Goal: Information Seeking & Learning: Learn about a topic

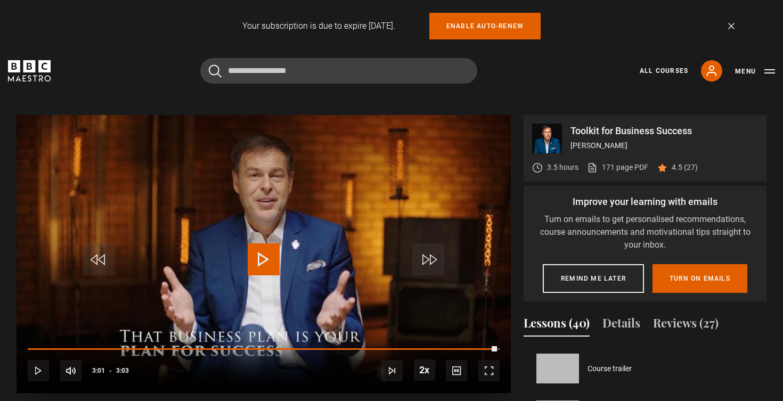
scroll to position [1079, 0]
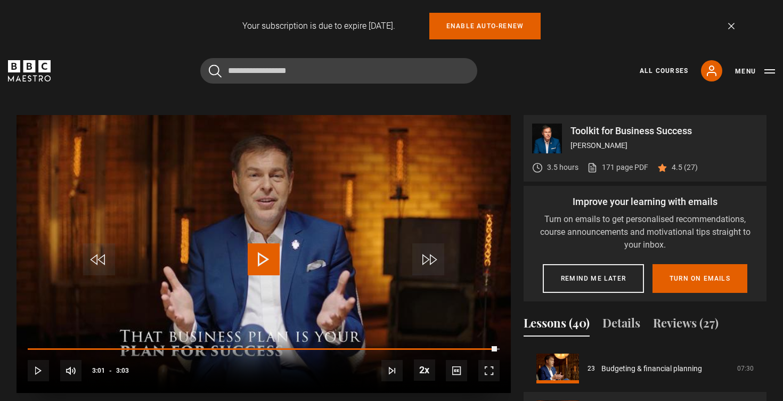
click at [439, 257] on span "Video Player" at bounding box center [429, 260] width 32 height 32
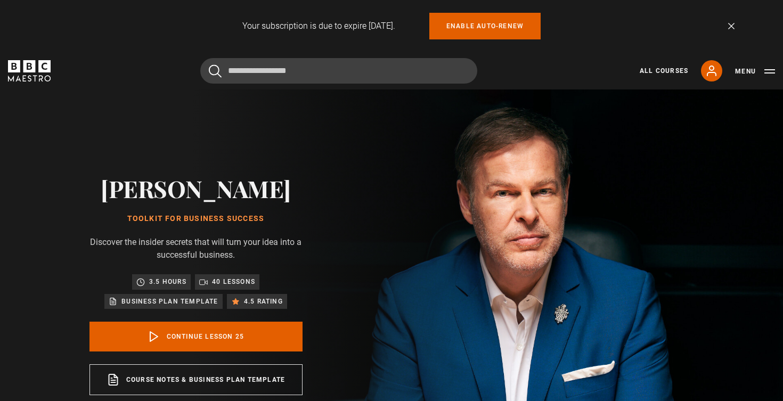
scroll to position [1126, 0]
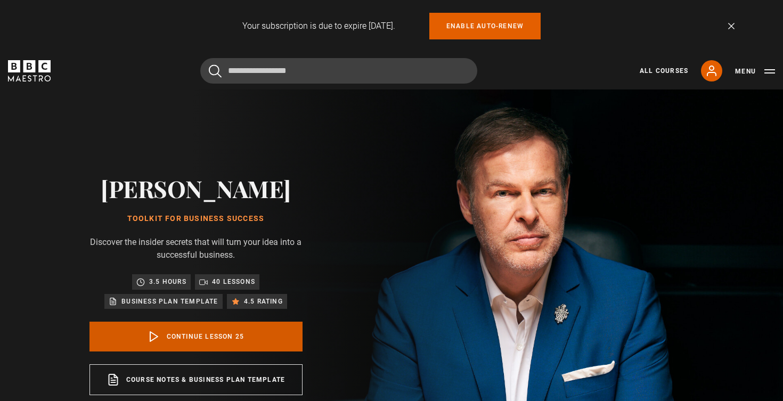
click at [257, 333] on link "Continue lesson 25" at bounding box center [196, 337] width 213 height 30
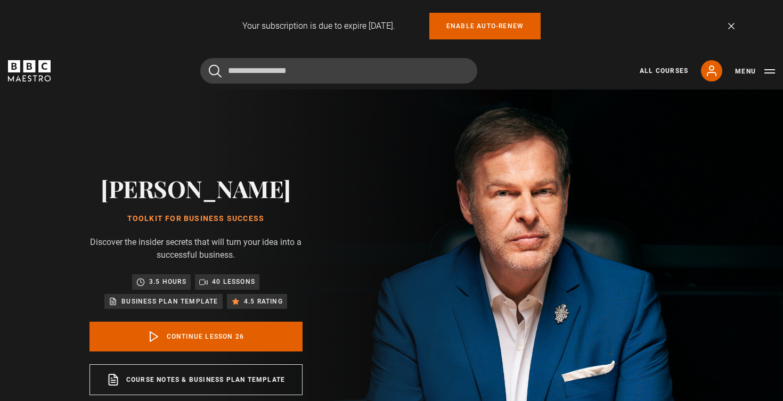
scroll to position [1173, 0]
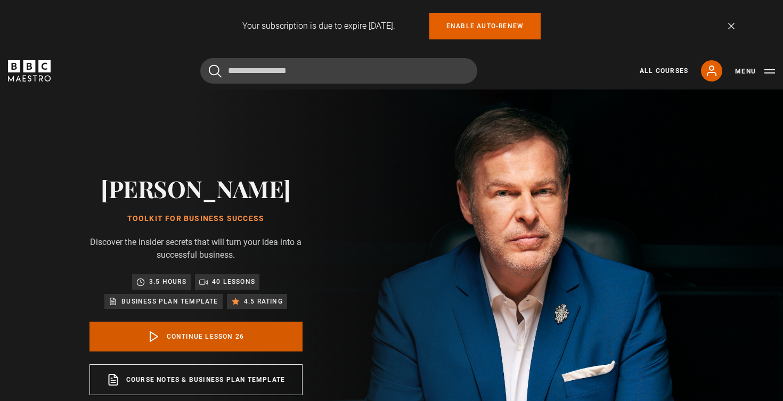
click at [288, 343] on link "Continue lesson 26" at bounding box center [196, 337] width 213 height 30
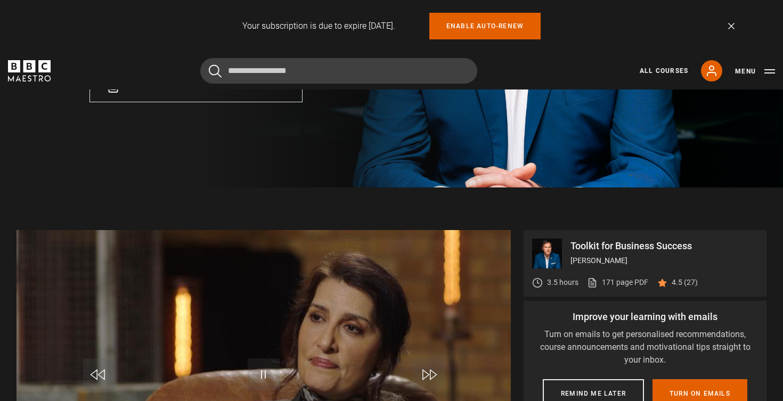
scroll to position [480, 0]
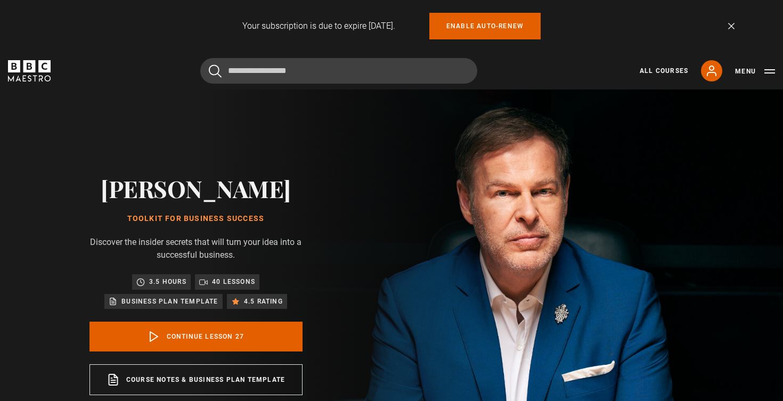
scroll to position [1219, 0]
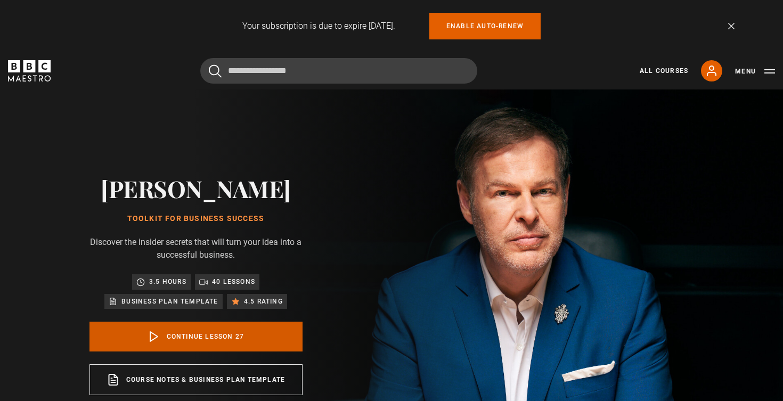
click at [259, 342] on link "Continue lesson 27" at bounding box center [196, 337] width 213 height 30
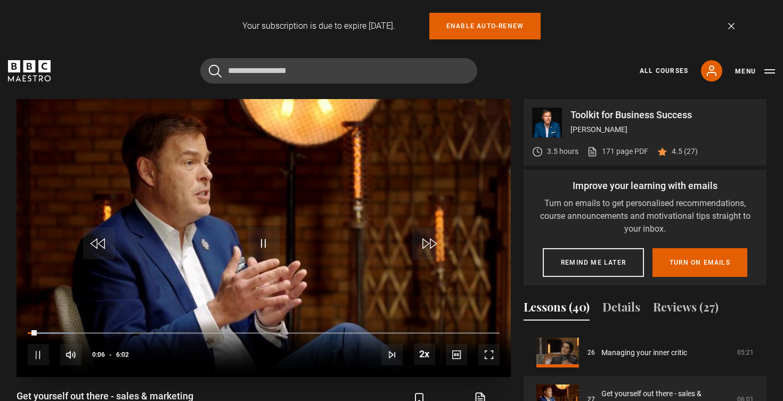
scroll to position [430, 0]
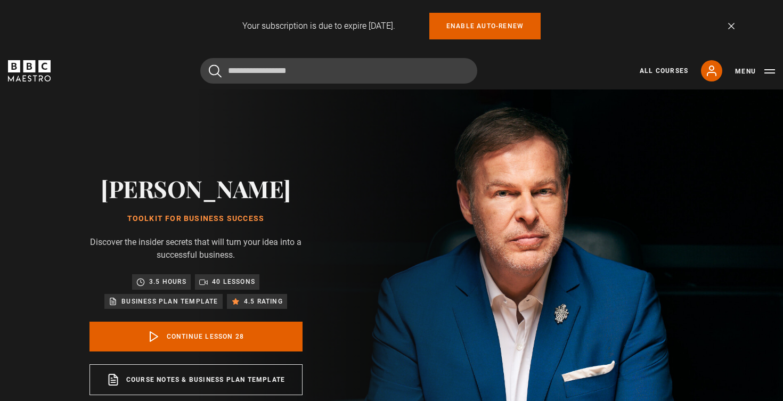
scroll to position [1266, 0]
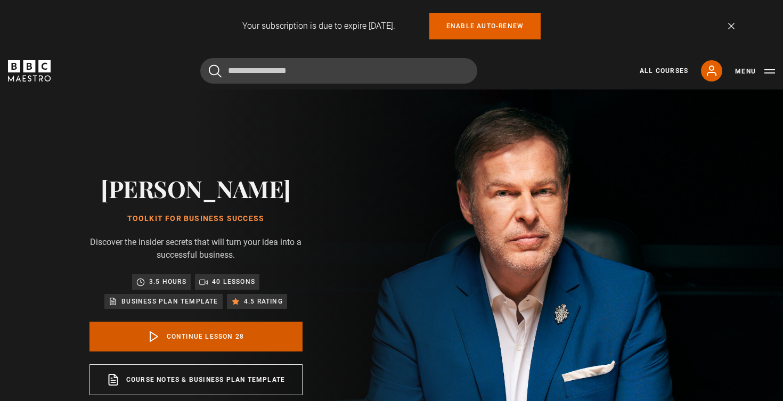
click at [194, 341] on link "Continue lesson 28" at bounding box center [196, 337] width 213 height 30
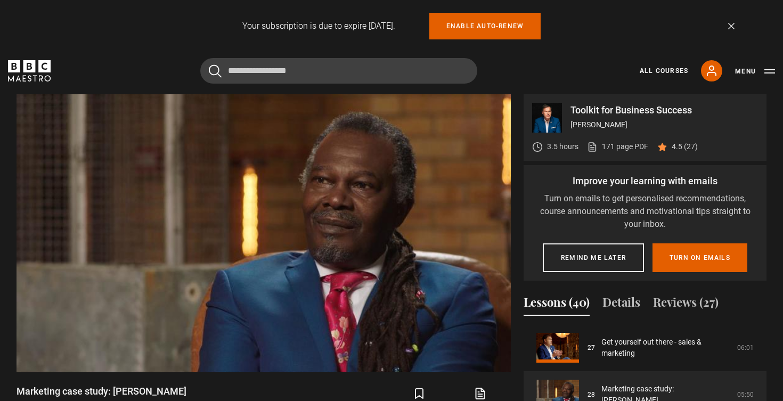
scroll to position [430, 0]
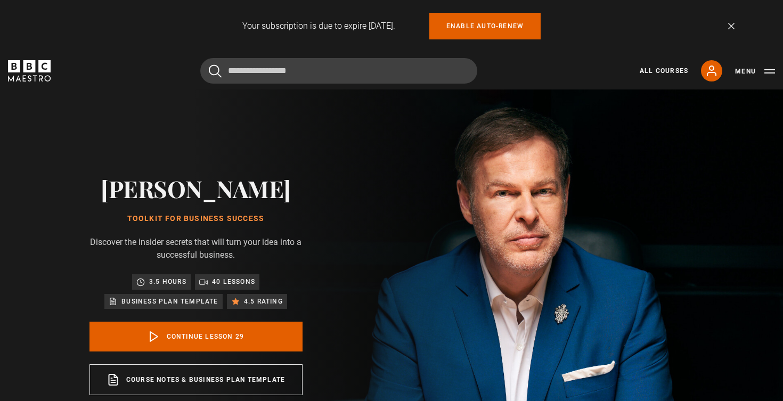
scroll to position [1313, 0]
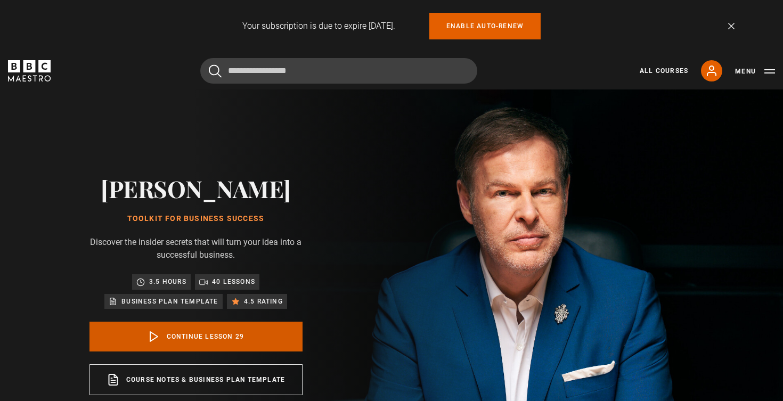
click at [254, 350] on link "Continue lesson 29" at bounding box center [196, 337] width 213 height 30
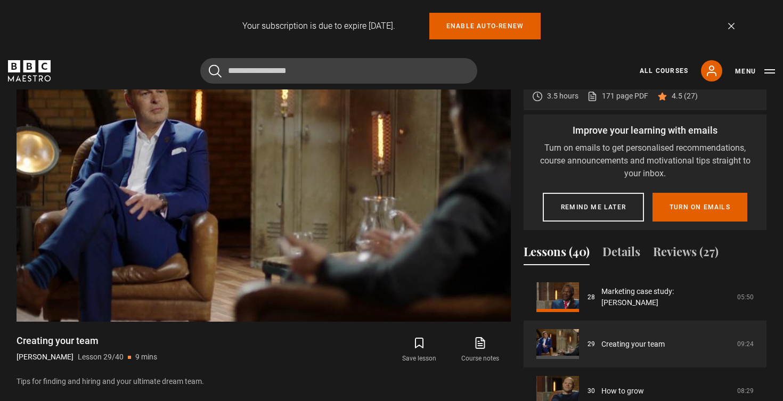
click at [416, 342] on icon "submit" at bounding box center [419, 343] width 7 height 10
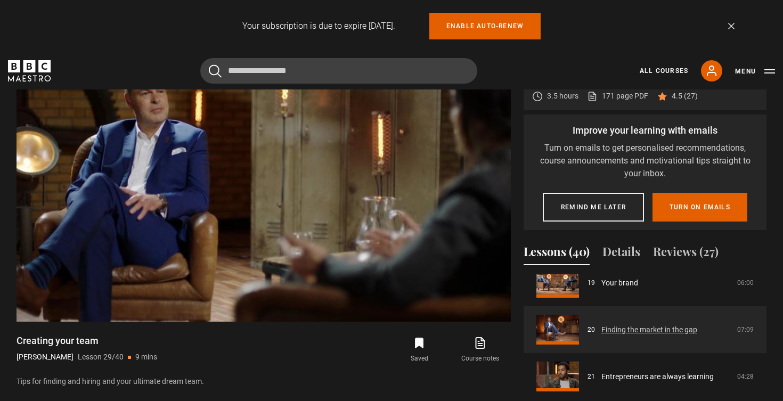
scroll to position [900, 0]
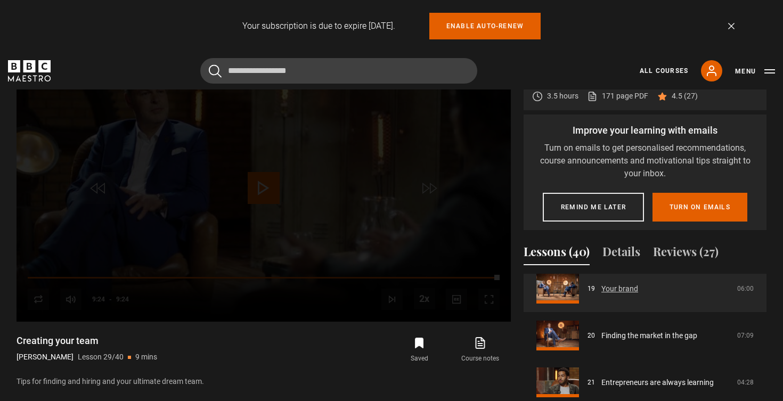
click at [616, 288] on link "Your brand" at bounding box center [620, 289] width 37 height 11
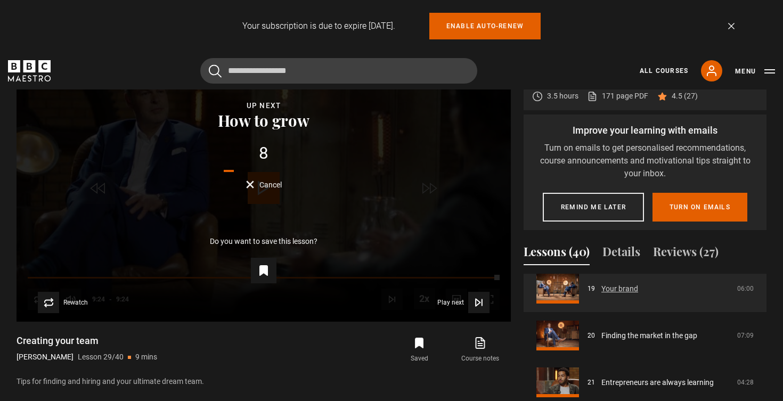
click at [622, 287] on link "Your brand" at bounding box center [620, 289] width 37 height 11
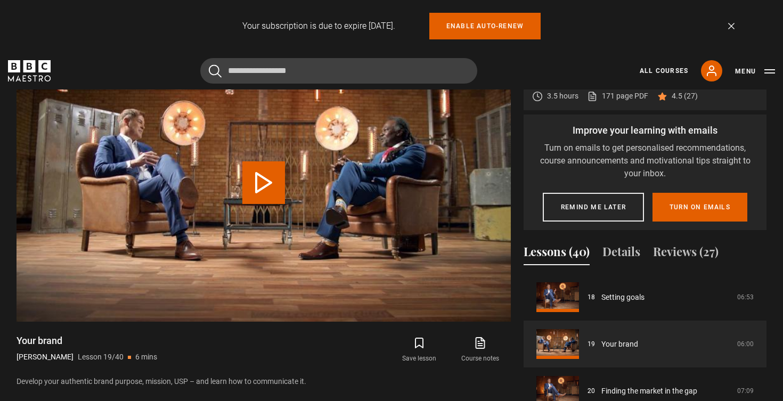
click at [418, 342] on icon "submit" at bounding box center [419, 343] width 13 height 13
click at [769, 74] on button "Menu" at bounding box center [755, 71] width 40 height 11
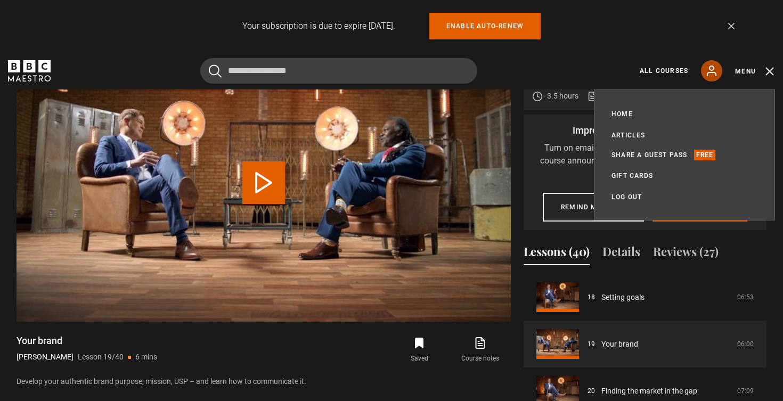
click at [708, 74] on icon at bounding box center [712, 71] width 9 height 10
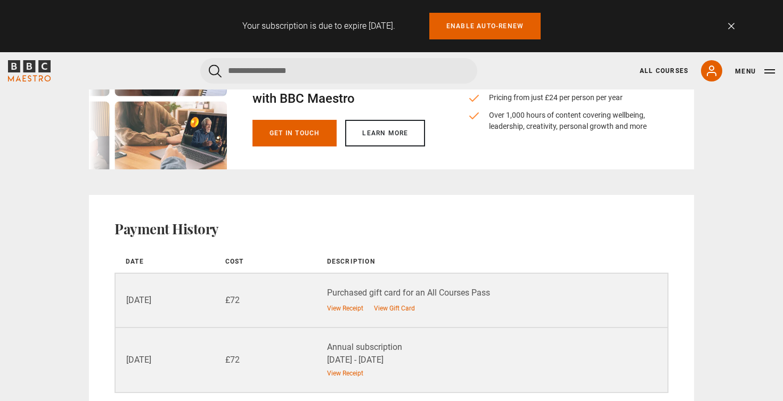
scroll to position [1300, 0]
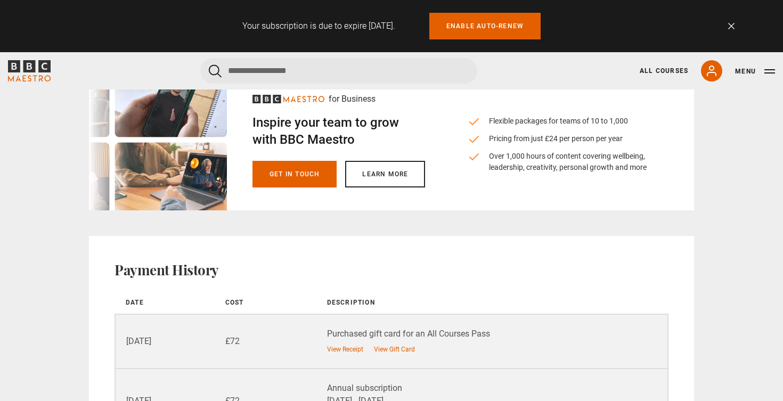
click at [732, 27] on link "Dismiss" at bounding box center [732, 26] width 6 height 6
click at [731, 25] on link "Dismiss" at bounding box center [732, 26] width 6 height 6
click at [733, 27] on link "Dismiss" at bounding box center [732, 26] width 6 height 6
click at [734, 21] on div "Your subscription is due to expire [DATE]. Enable auto-renew Dismiss" at bounding box center [391, 26] width 686 height 27
click at [731, 28] on link "Dismiss" at bounding box center [732, 26] width 6 height 6
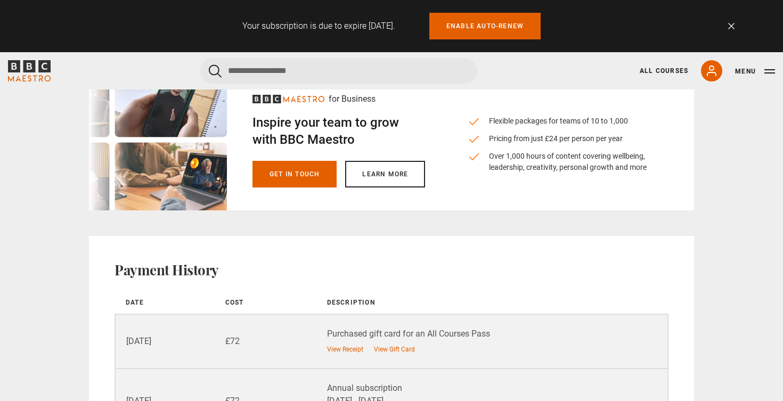
click at [731, 28] on link "Dismiss" at bounding box center [732, 26] width 6 height 6
click at [731, 27] on link "Dismiss" at bounding box center [732, 26] width 6 height 6
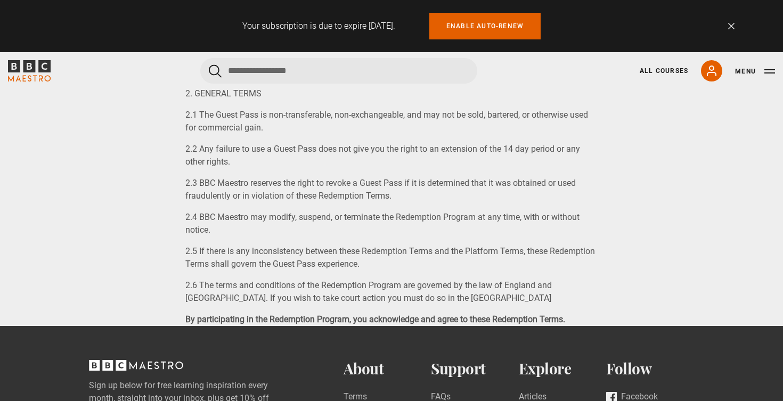
scroll to position [1211, 0]
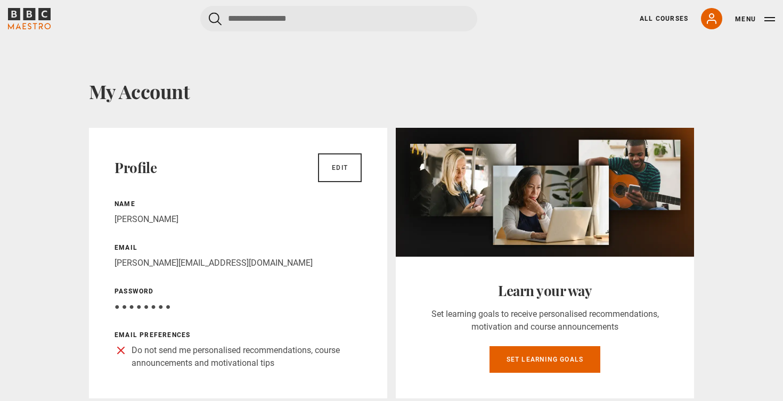
click at [751, 18] on button "Menu" at bounding box center [755, 19] width 40 height 11
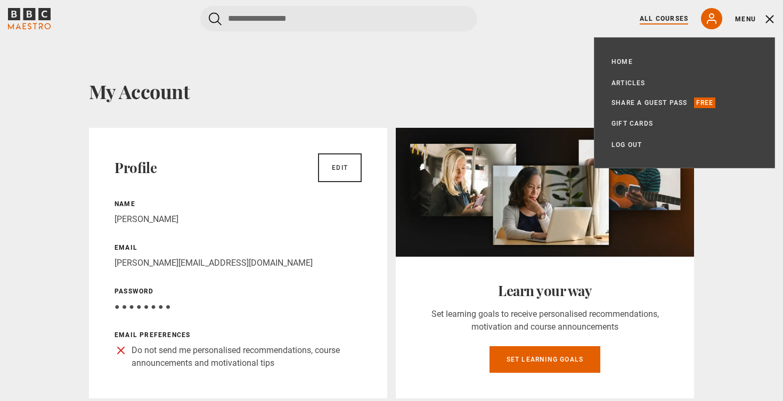
click at [676, 17] on link "All Courses" at bounding box center [664, 19] width 48 height 10
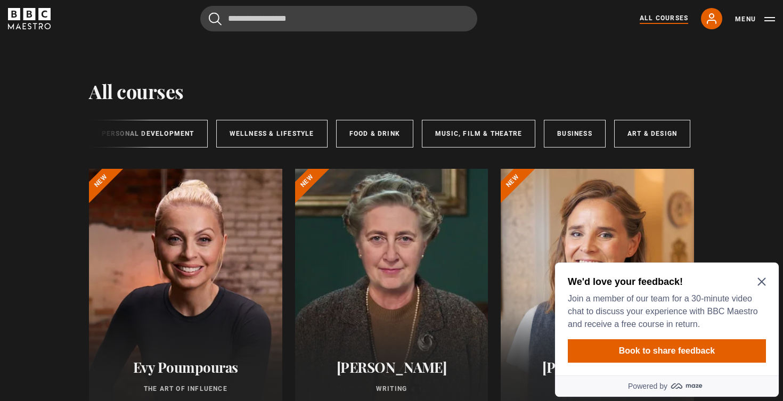
click at [764, 280] on icon "Close Maze Prompt" at bounding box center [762, 282] width 8 height 8
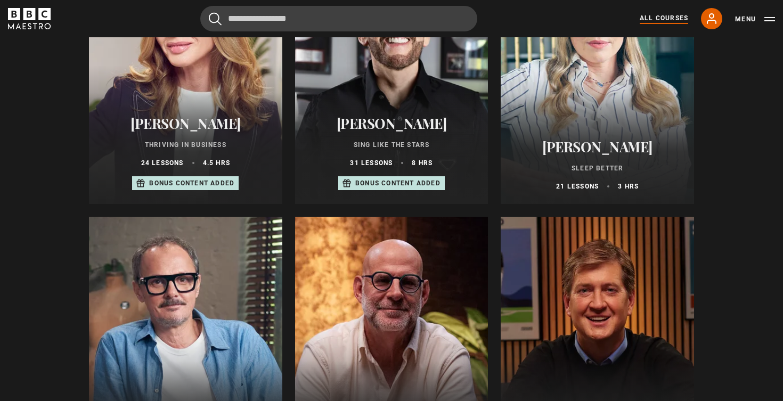
scroll to position [762, 0]
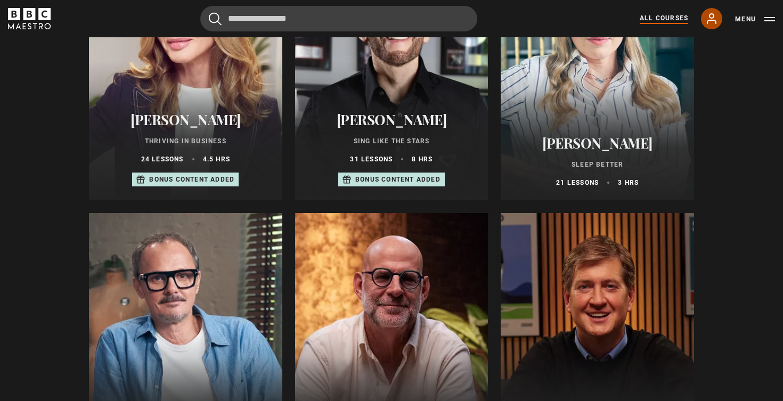
click at [713, 26] on link "My Account" at bounding box center [711, 18] width 21 height 21
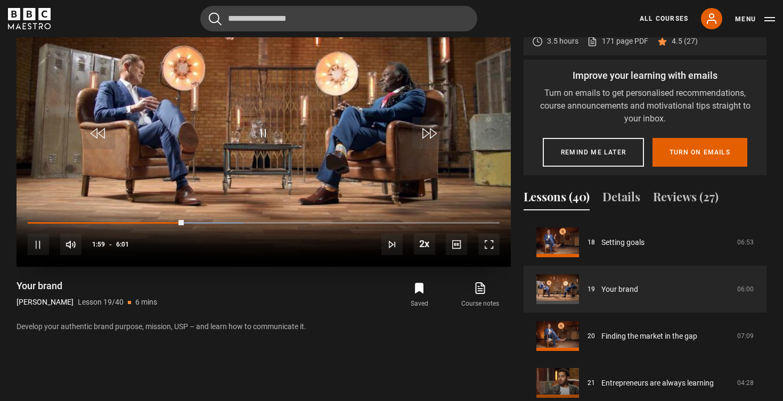
scroll to position [486, 0]
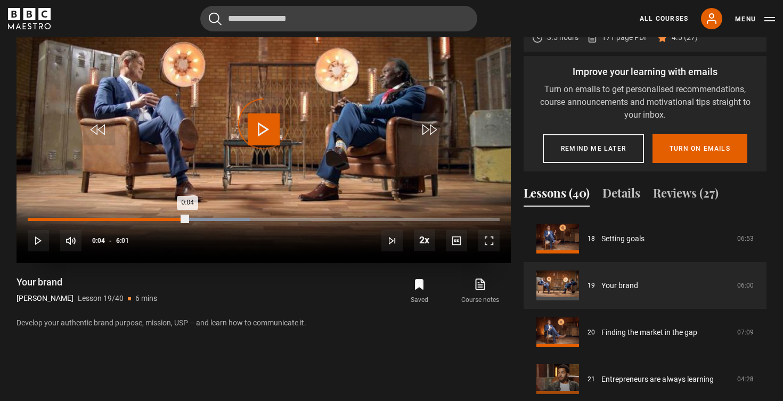
click at [34, 219] on div "0:04" at bounding box center [35, 219] width 2 height 3
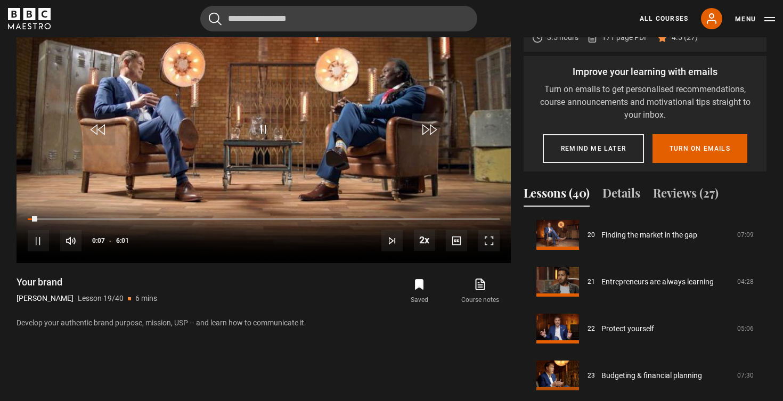
scroll to position [963, 0]
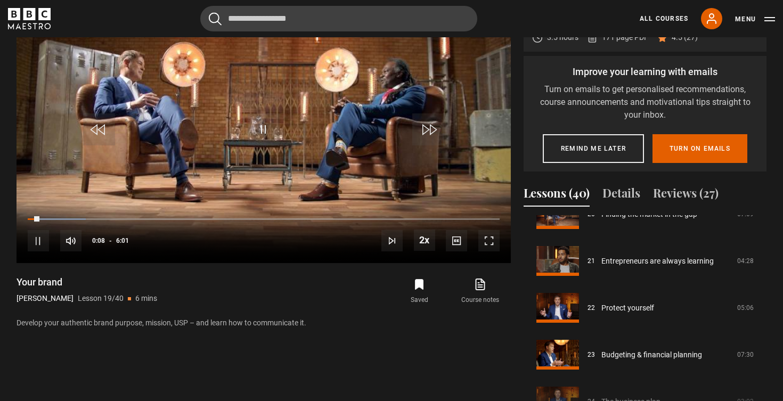
click at [420, 280] on icon "submit" at bounding box center [419, 285] width 7 height 10
click at [262, 123] on span "Video Player" at bounding box center [264, 130] width 32 height 32
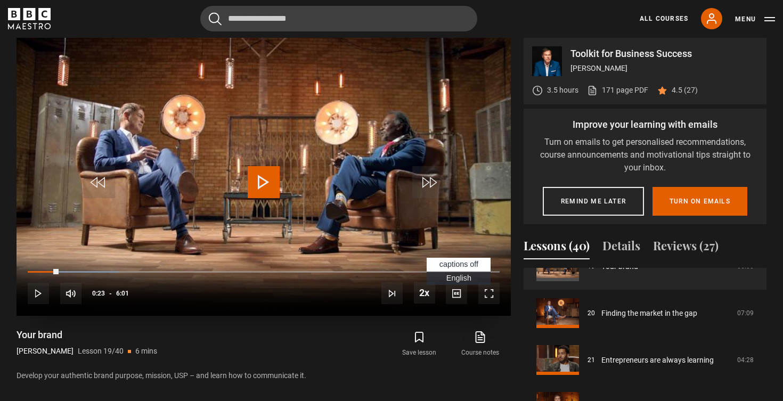
scroll to position [432, 0]
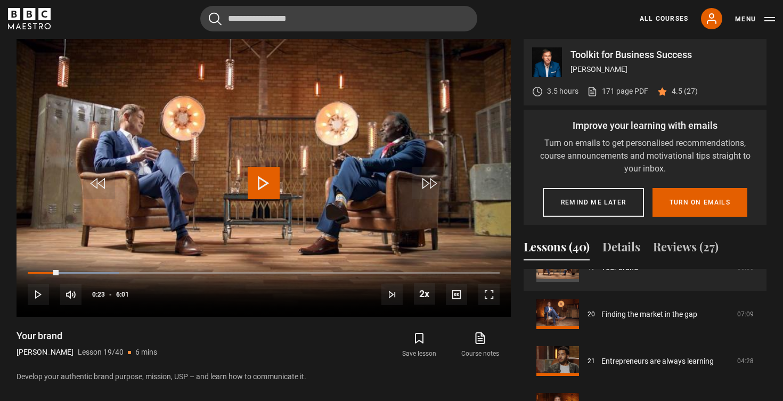
click at [423, 336] on icon "submit" at bounding box center [419, 339] width 7 height 10
click at [260, 177] on span "Video Player" at bounding box center [264, 183] width 32 height 32
click at [265, 182] on span "Video Player" at bounding box center [264, 183] width 32 height 32
click at [60, 272] on div "0:24" at bounding box center [44, 273] width 33 height 3
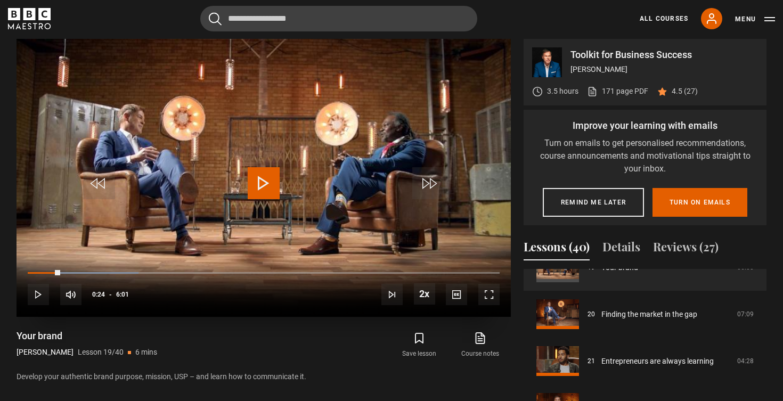
click at [256, 179] on span "Video Player" at bounding box center [264, 183] width 32 height 32
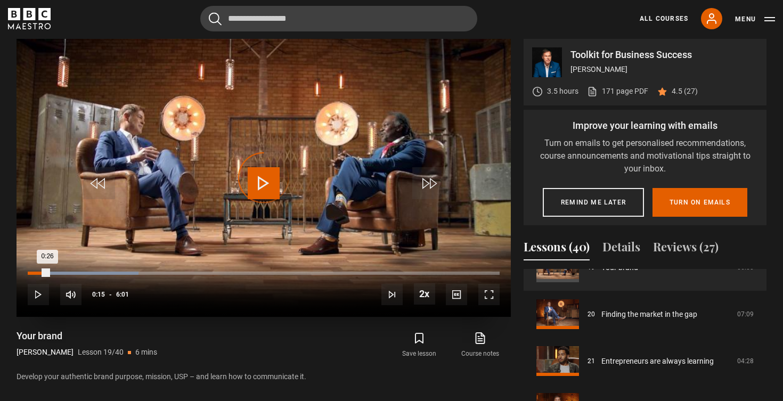
click at [49, 272] on div "Loaded : 23.50% 0:15 0:26" at bounding box center [264, 273] width 472 height 3
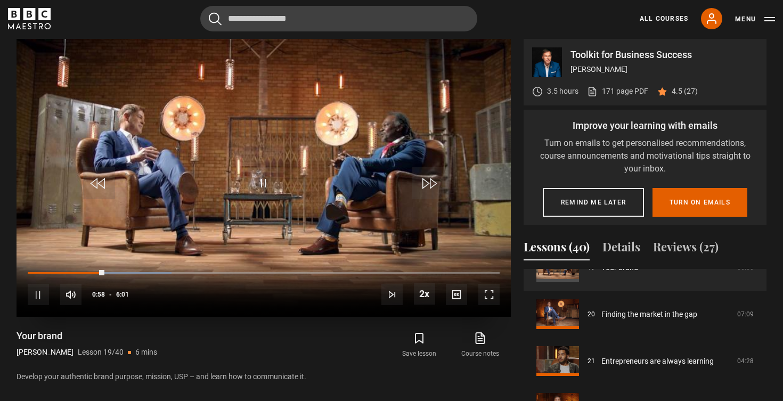
click at [95, 269] on div "10s Skip Back 10 seconds Pause 10s Skip Forward 10 seconds Loaded : 30.44% 0:52…" at bounding box center [264, 287] width 495 height 59
click at [91, 270] on div "10s Skip Back 10 seconds Pause 10s Skip Forward 10 seconds Loaded : 30.44% 0:51…" at bounding box center [264, 287] width 495 height 59
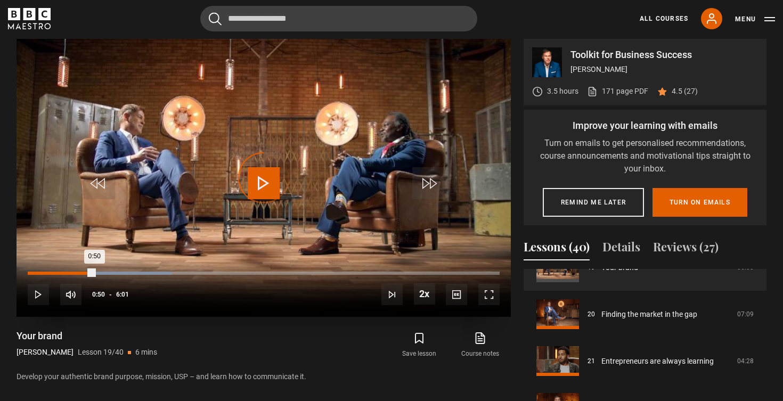
click at [94, 272] on div "Loaded : 30.44% 0:50 0:50" at bounding box center [264, 273] width 472 height 3
click at [83, 272] on div "0:42" at bounding box center [84, 273] width 2 height 3
click at [68, 272] on div "0:30" at bounding box center [69, 273] width 2 height 3
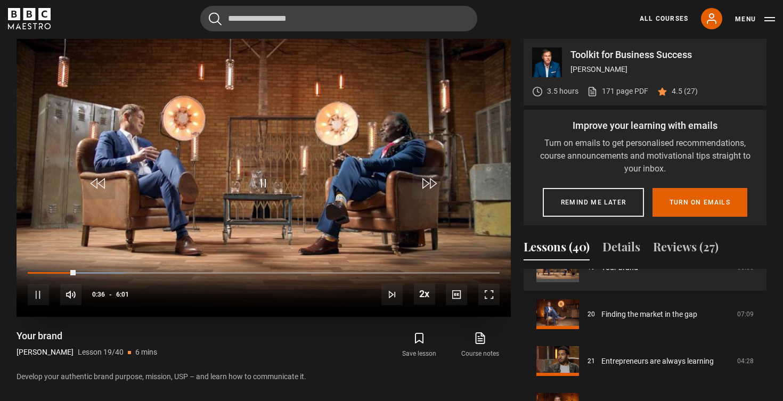
click at [264, 180] on span "Video Player" at bounding box center [264, 183] width 32 height 32
click at [264, 184] on span "Video Player" at bounding box center [264, 183] width 32 height 32
click at [260, 183] on span "Video Player" at bounding box center [264, 183] width 32 height 32
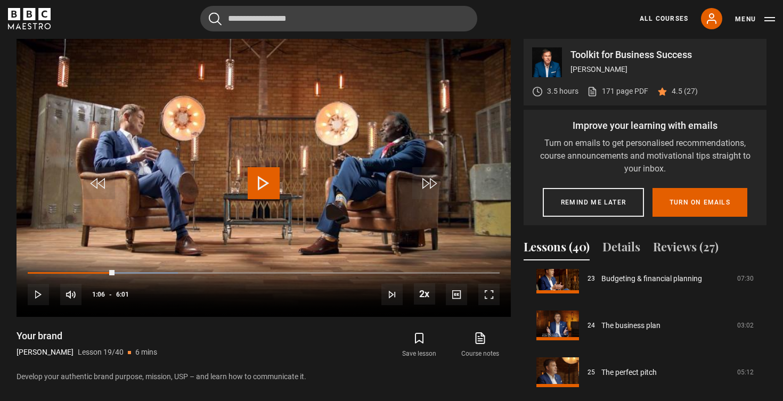
scroll to position [1095, 0]
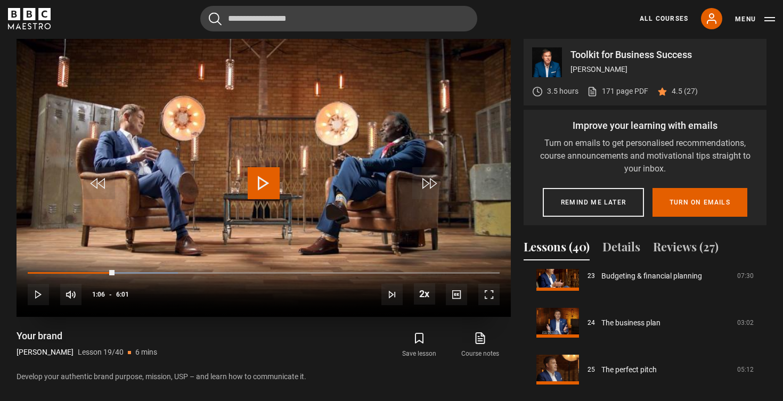
click at [264, 179] on span "Video Player" at bounding box center [264, 183] width 32 height 32
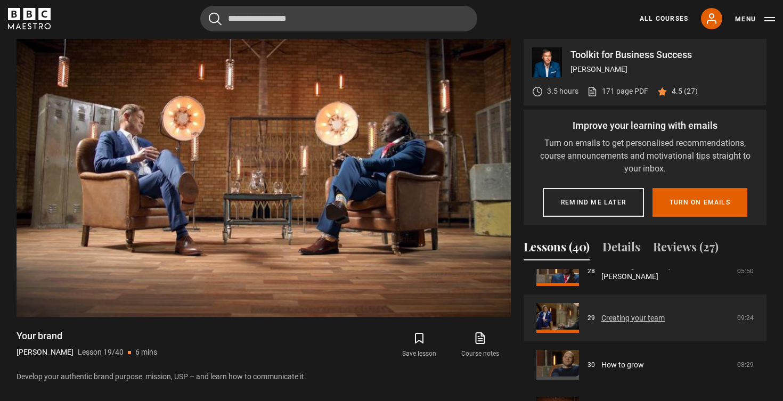
scroll to position [1343, 0]
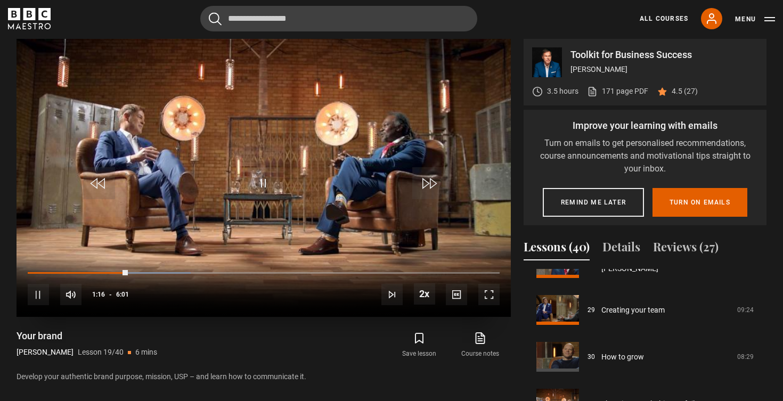
click at [263, 181] on span "Video Player" at bounding box center [264, 183] width 32 height 32
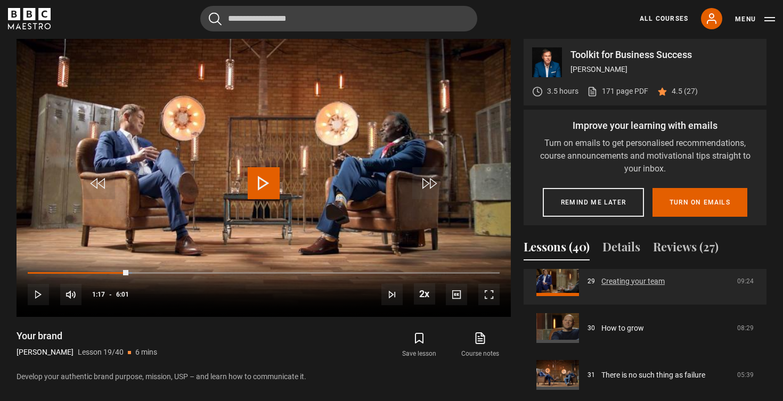
scroll to position [1398, 0]
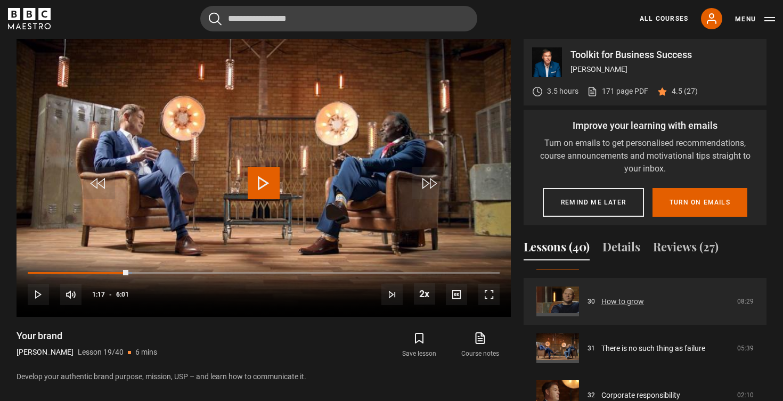
click at [611, 303] on link "How to grow" at bounding box center [623, 301] width 43 height 11
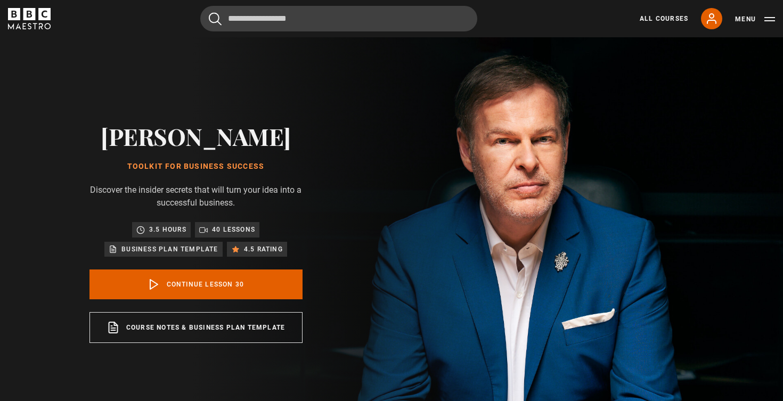
scroll to position [427, 0]
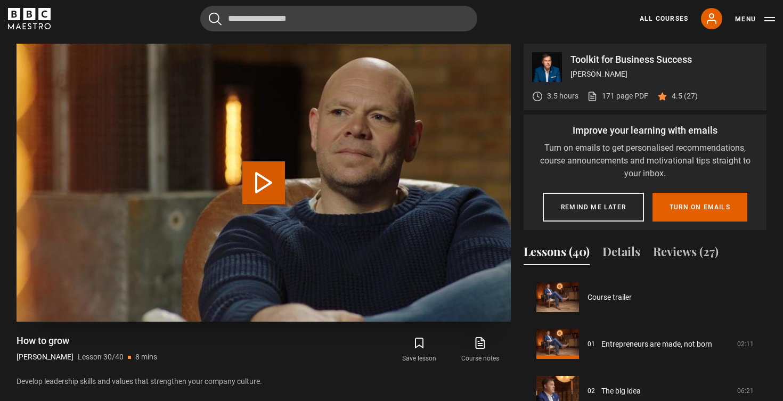
click at [268, 189] on button "Play Lesson How to grow" at bounding box center [263, 182] width 43 height 43
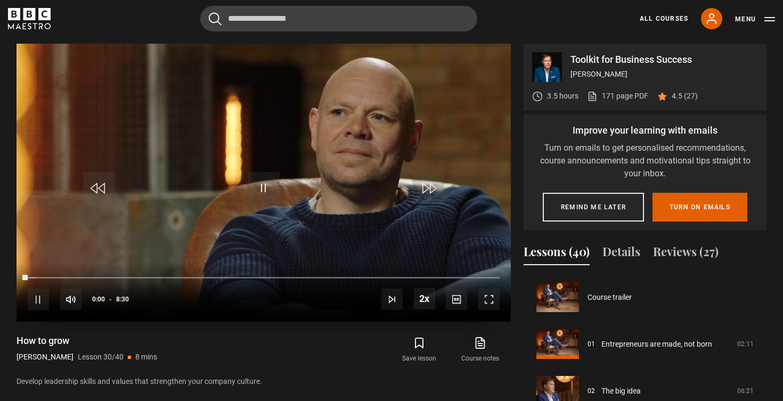
scroll to position [1360, 0]
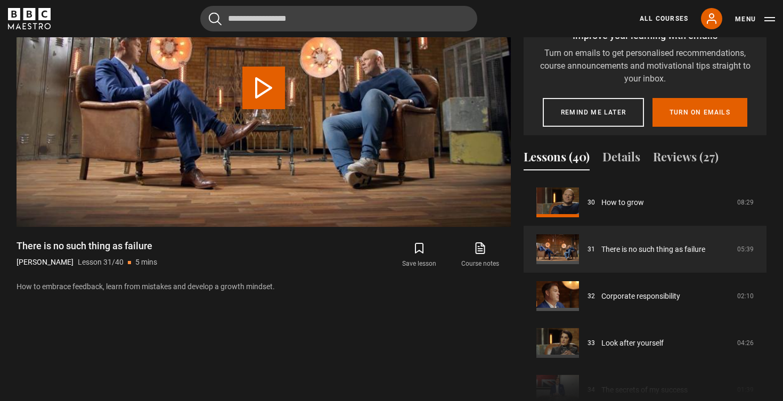
scroll to position [524, 0]
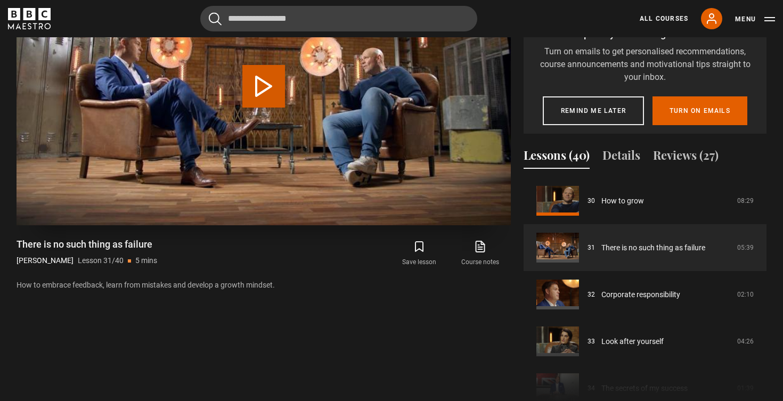
click at [260, 69] on button "Play Lesson There is no such thing as failure" at bounding box center [263, 86] width 43 height 43
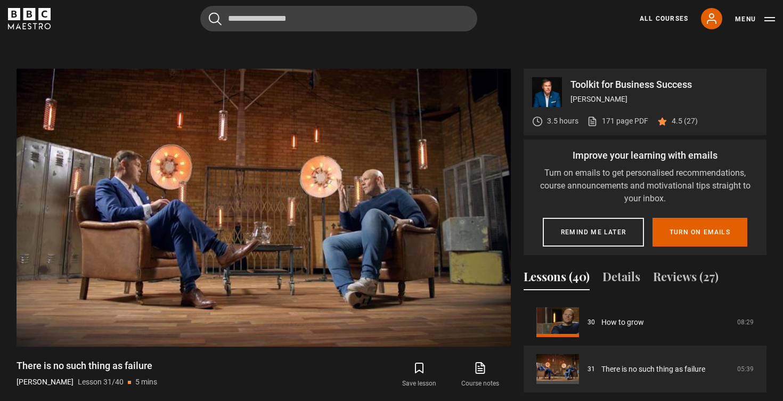
scroll to position [400, 0]
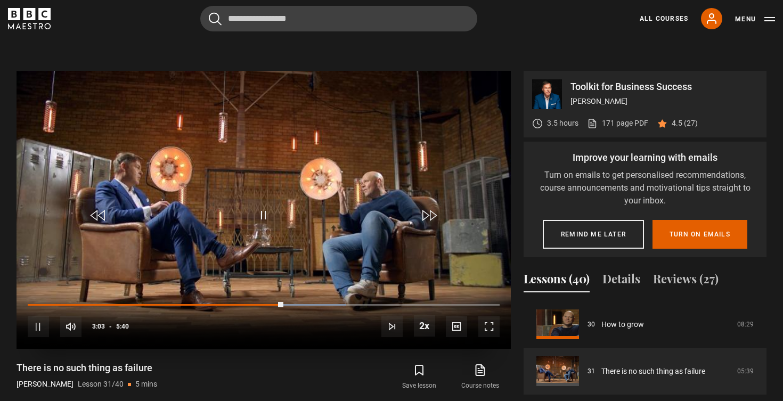
click at [222, 300] on div "10s Skip Back 10 seconds Pause 10s Skip Forward 10 seconds Loaded : 67.53% 2:28…" at bounding box center [264, 319] width 495 height 59
click at [224, 301] on div "10s Skip Back 10 seconds Pause 10s Skip Forward 10 seconds Loaded : 69.09% 2:28…" at bounding box center [264, 319] width 495 height 59
click at [223, 304] on div "Loaded : 69.09% 2:20 3:09" at bounding box center [264, 305] width 472 height 3
click at [264, 219] on span "Video Player" at bounding box center [264, 215] width 32 height 32
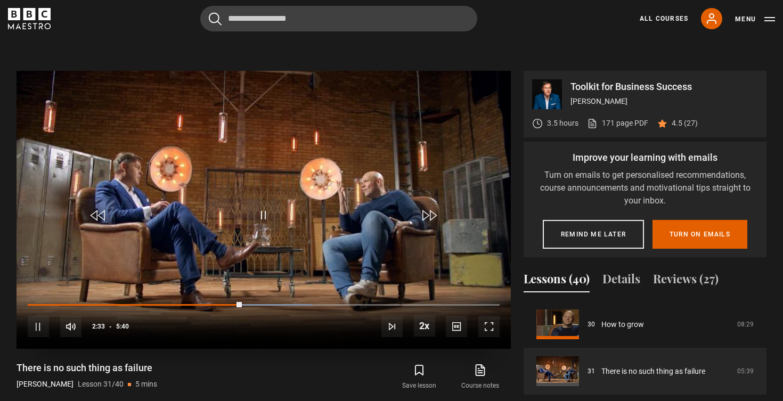
click at [262, 216] on span "Video Player" at bounding box center [264, 215] width 32 height 32
click at [264, 224] on span "Video Player" at bounding box center [264, 215] width 32 height 32
click at [264, 219] on span "Video Player" at bounding box center [264, 215] width 32 height 32
click at [266, 224] on span "Video Player" at bounding box center [264, 215] width 32 height 32
click at [265, 215] on span "Video Player" at bounding box center [264, 215] width 32 height 32
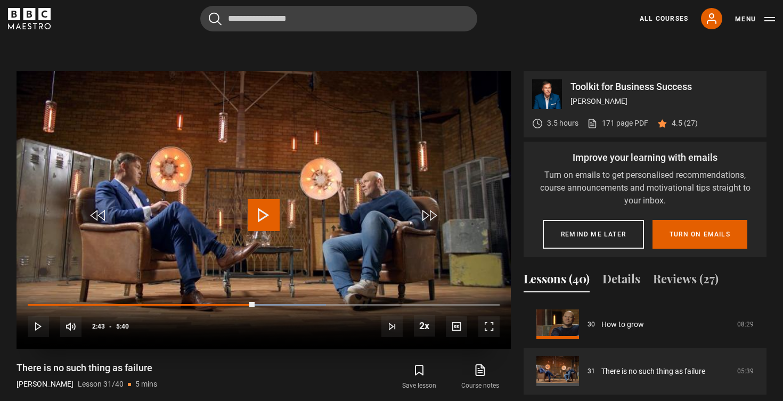
click at [268, 210] on span "Video Player" at bounding box center [264, 215] width 32 height 32
click at [263, 216] on span "Video Player" at bounding box center [264, 215] width 32 height 32
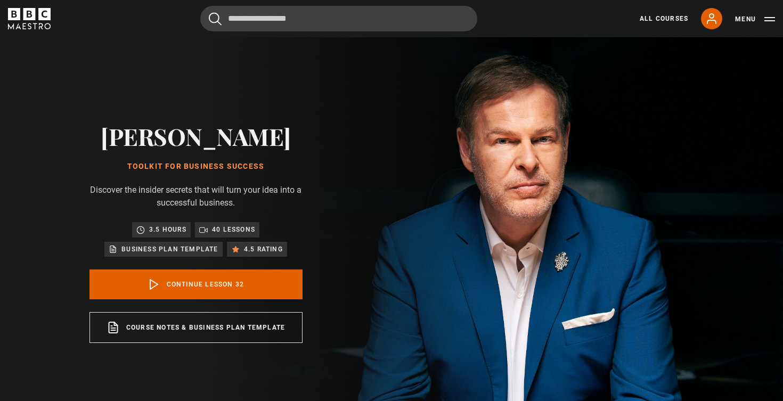
scroll to position [1454, 0]
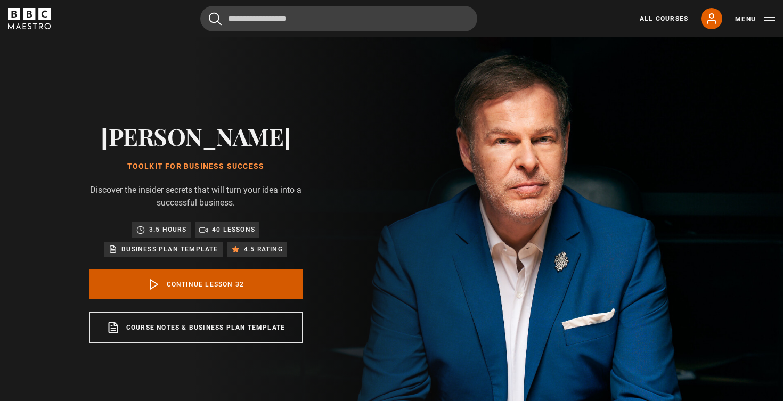
click at [195, 289] on link "Continue lesson 32" at bounding box center [196, 285] width 213 height 30
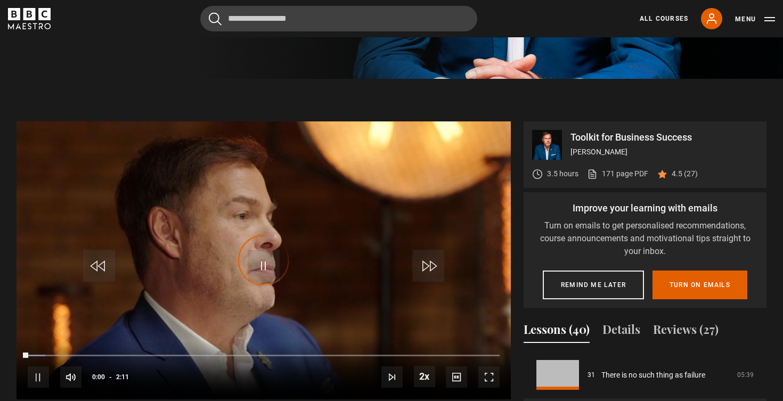
scroll to position [427, 0]
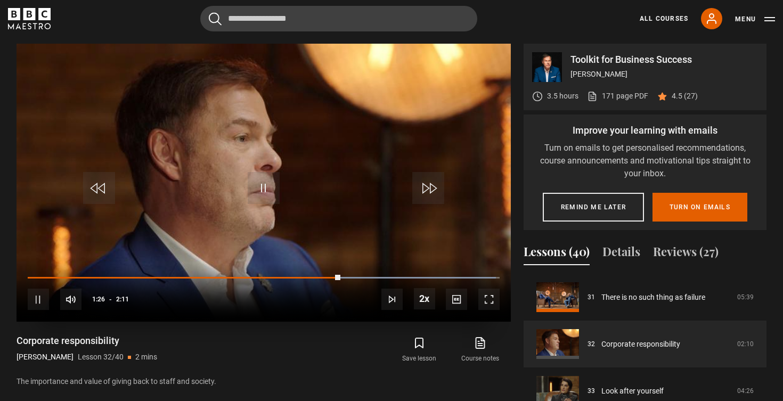
click at [264, 189] on span "Video Player" at bounding box center [264, 188] width 32 height 32
click at [261, 191] on span "Video Player" at bounding box center [264, 188] width 32 height 32
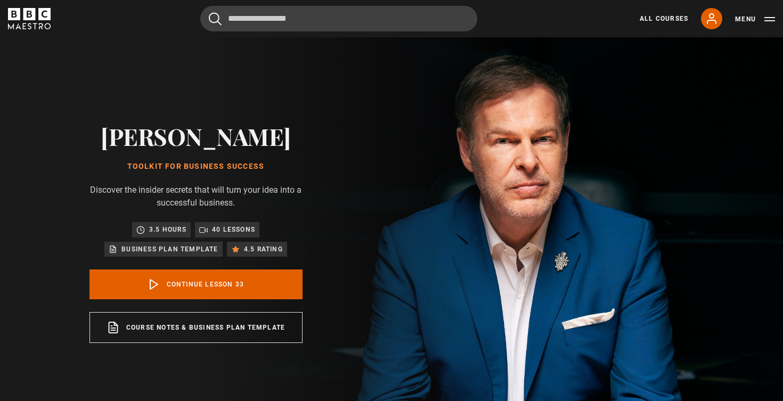
scroll to position [1501, 0]
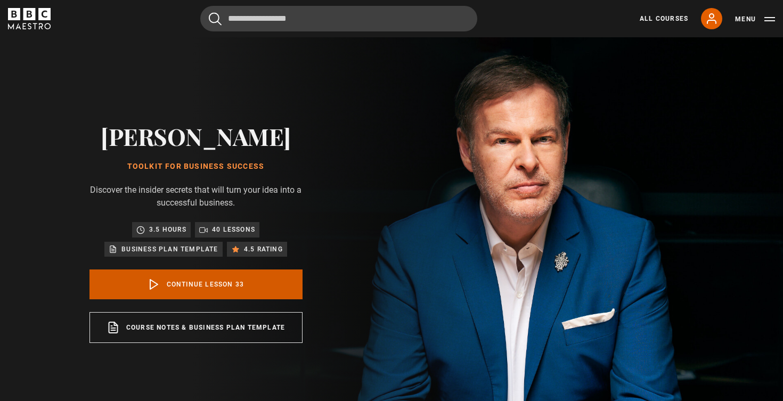
click at [259, 288] on link "Continue lesson 33" at bounding box center [196, 285] width 213 height 30
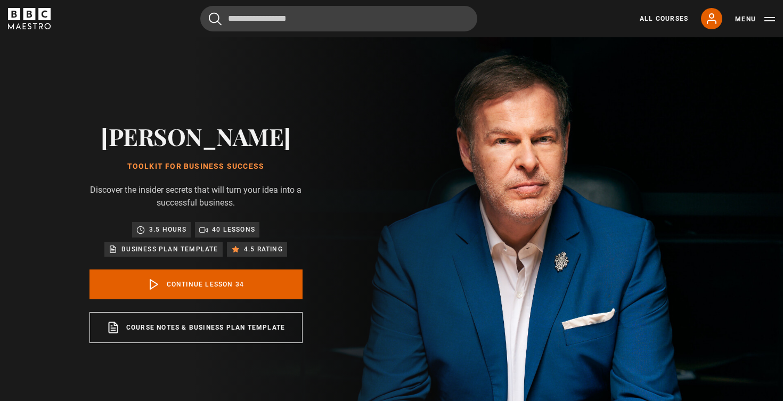
scroll to position [1548, 0]
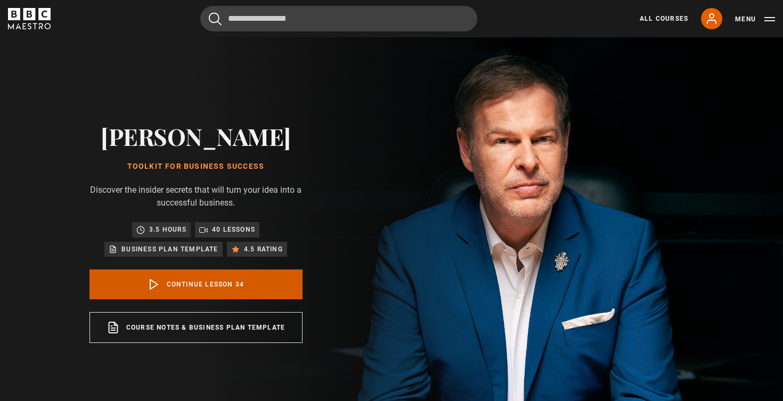
click at [191, 287] on link "Continue lesson 34" at bounding box center [196, 285] width 213 height 30
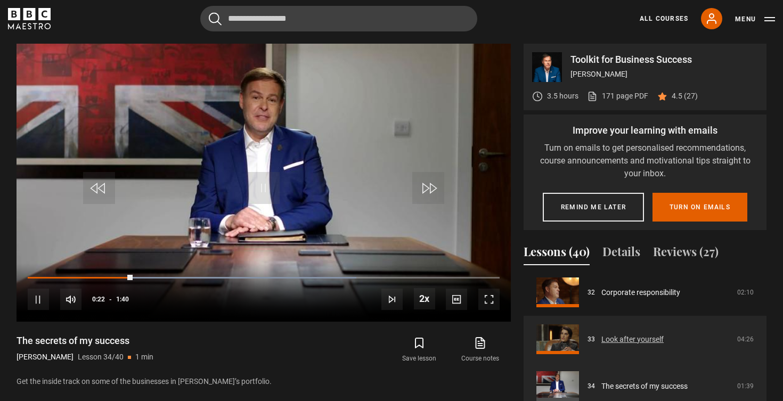
scroll to position [1502, 0]
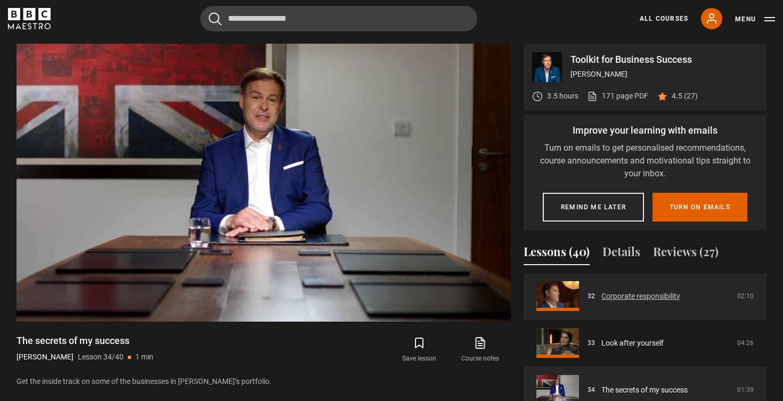
click at [637, 301] on link "Corporate responsibility" at bounding box center [641, 296] width 79 height 11
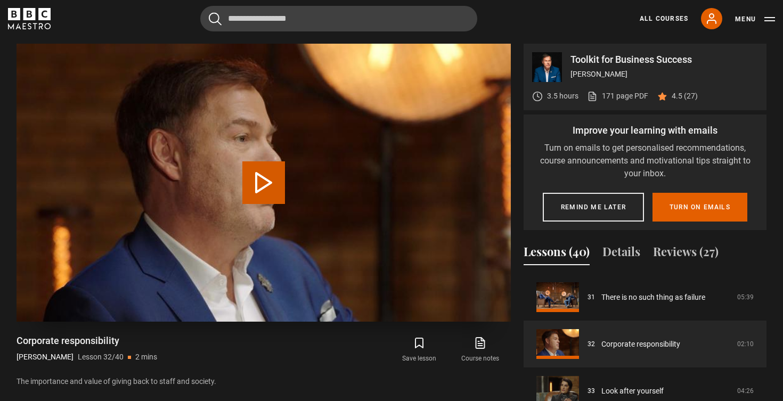
click at [249, 169] on button "Play Lesson Corporate responsibility" at bounding box center [263, 182] width 43 height 43
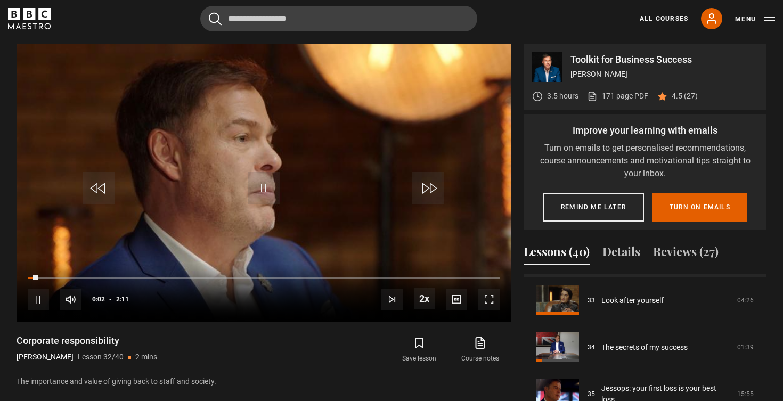
scroll to position [1545, 0]
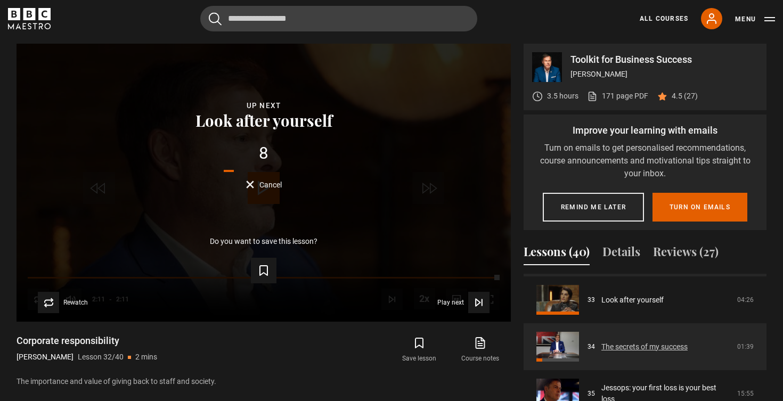
click at [629, 345] on link "The secrets of my success" at bounding box center [645, 347] width 86 height 11
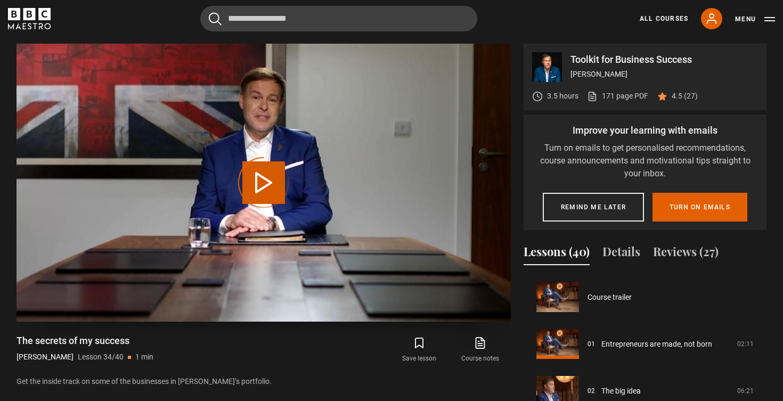
scroll to position [1548, 0]
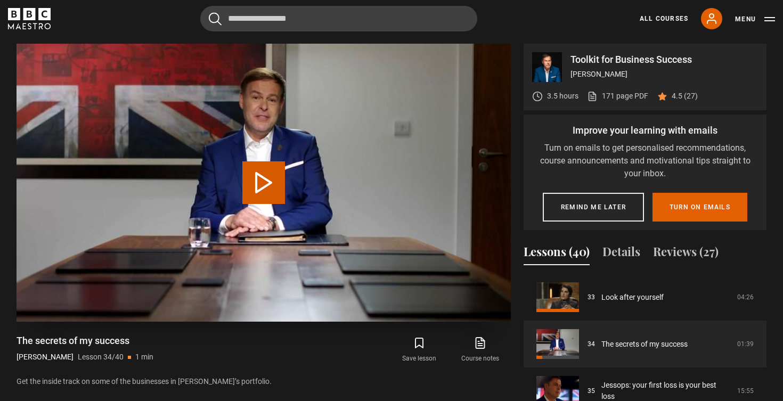
click at [247, 183] on button "Play Lesson The secrets of my success" at bounding box center [263, 182] width 43 height 43
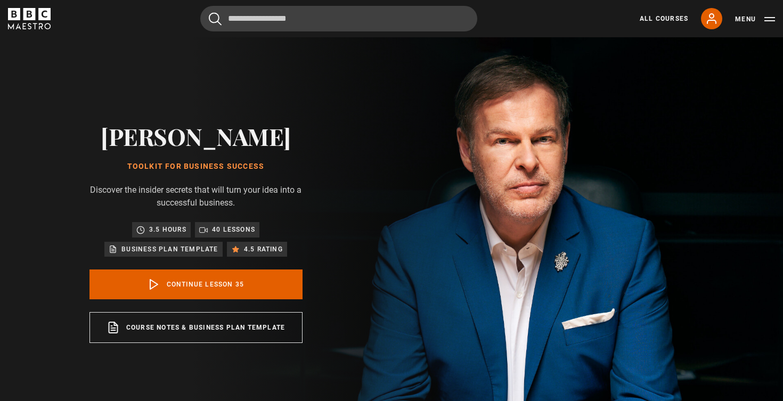
scroll to position [1595, 0]
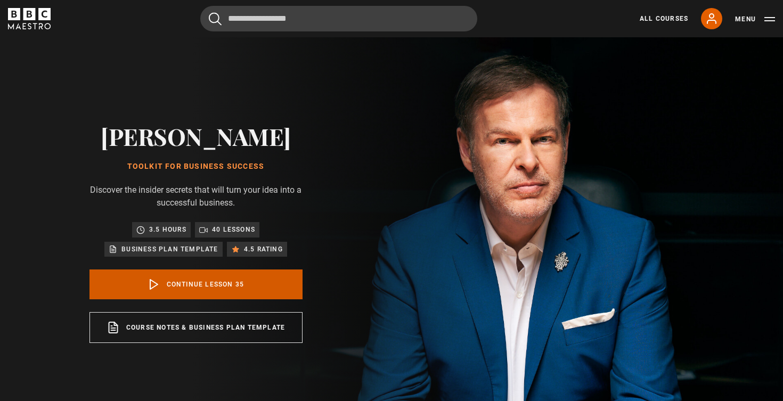
click at [150, 286] on icon at bounding box center [154, 284] width 13 height 13
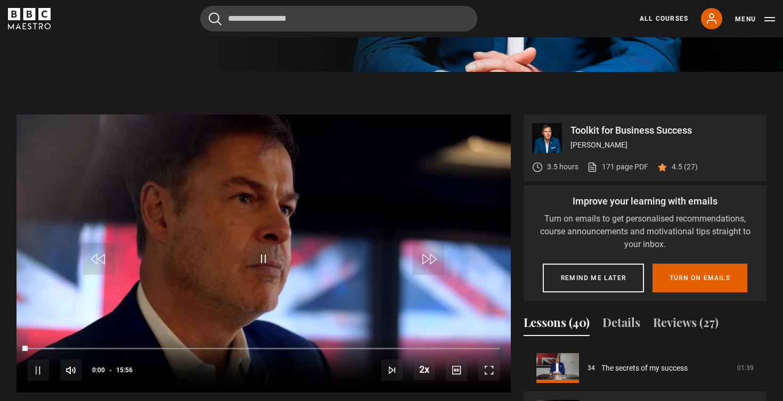
scroll to position [427, 0]
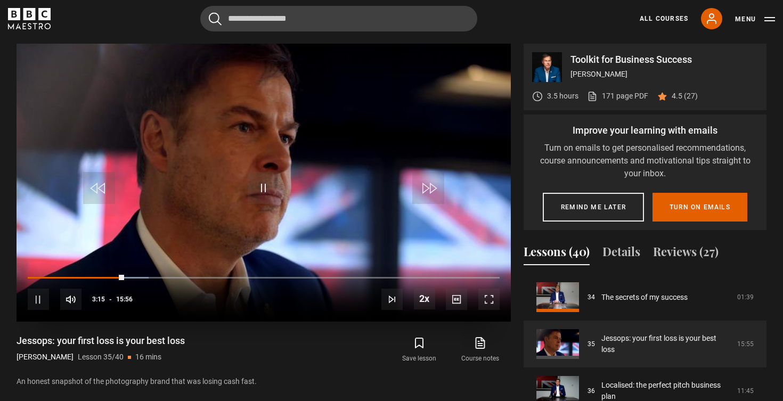
click at [262, 188] on span "Video Player" at bounding box center [264, 188] width 32 height 32
click at [253, 198] on span "Video Player" at bounding box center [264, 188] width 32 height 32
click at [260, 182] on span "Video Player" at bounding box center [264, 188] width 32 height 32
click at [270, 180] on span "Video Player" at bounding box center [264, 188] width 32 height 32
click at [262, 189] on span "Video Player" at bounding box center [264, 188] width 32 height 32
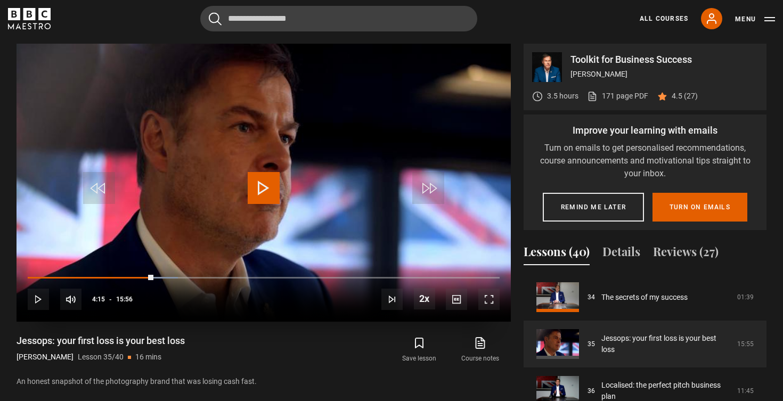
click at [269, 181] on span "Video Player" at bounding box center [264, 188] width 32 height 32
click at [266, 185] on span "Video Player" at bounding box center [264, 188] width 32 height 32
click at [276, 198] on span "Video Player" at bounding box center [264, 188] width 32 height 32
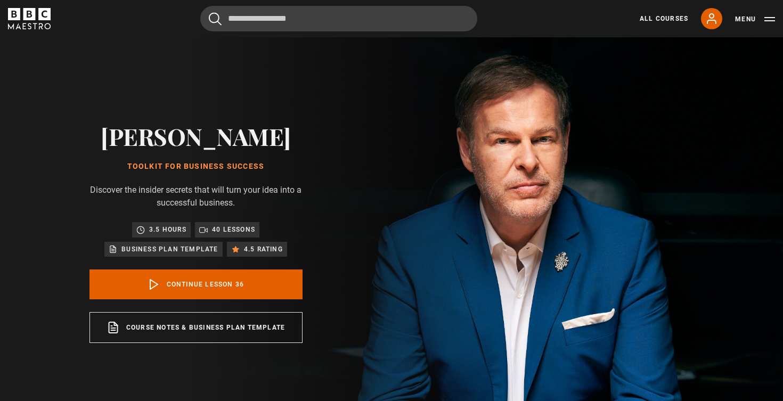
scroll to position [1642, 0]
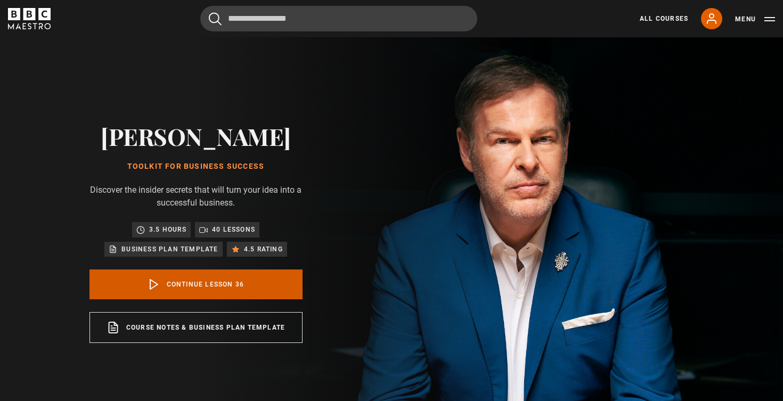
click at [201, 277] on link "Continue lesson 36" at bounding box center [196, 285] width 213 height 30
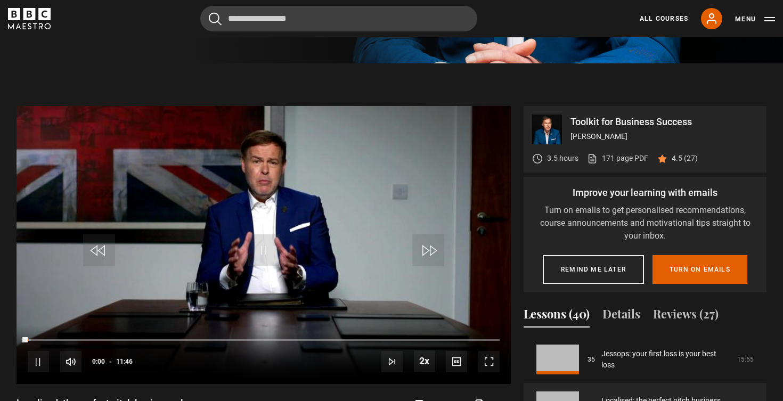
scroll to position [427, 0]
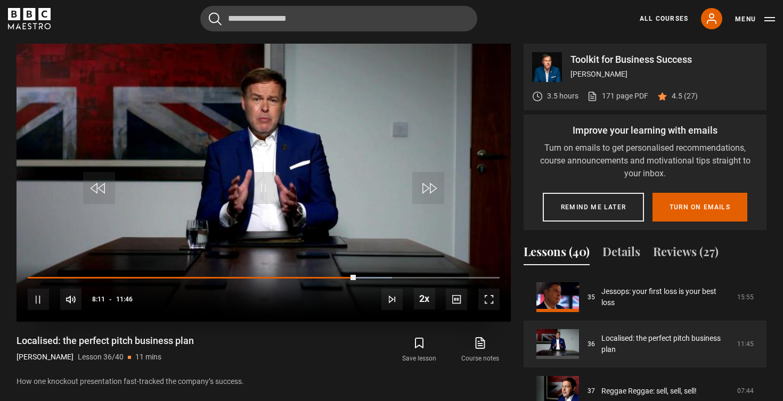
click at [42, 302] on span "Video Player" at bounding box center [38, 299] width 21 height 21
click at [343, 274] on div "10s Skip Back 10 seconds Play 10s Skip Forward 10 seconds Loaded : 77.14% 07:59…" at bounding box center [264, 292] width 495 height 59
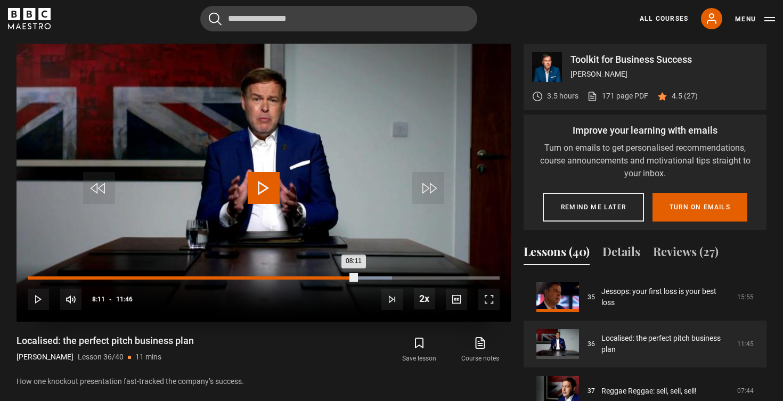
click at [345, 277] on div "Loaded : 77.14% 07:54 08:11" at bounding box center [264, 278] width 472 height 3
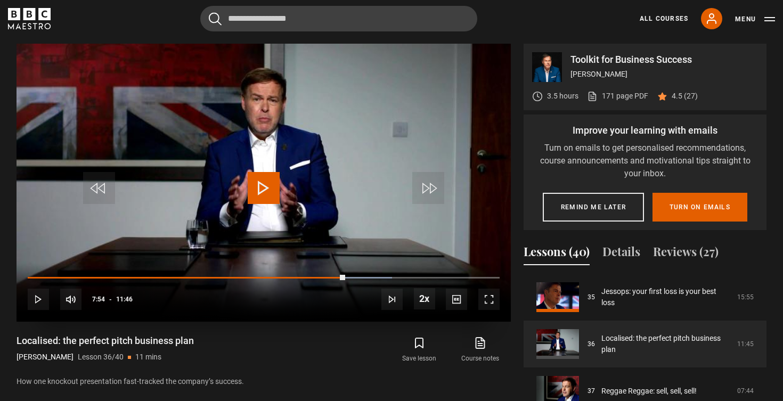
click at [272, 195] on span "Video Player" at bounding box center [264, 188] width 32 height 32
click at [334, 275] on div "10s Skip Back 10 seconds Pause 10s Skip Forward 10 seconds Loaded : 77.14% 07:5…" at bounding box center [264, 292] width 495 height 59
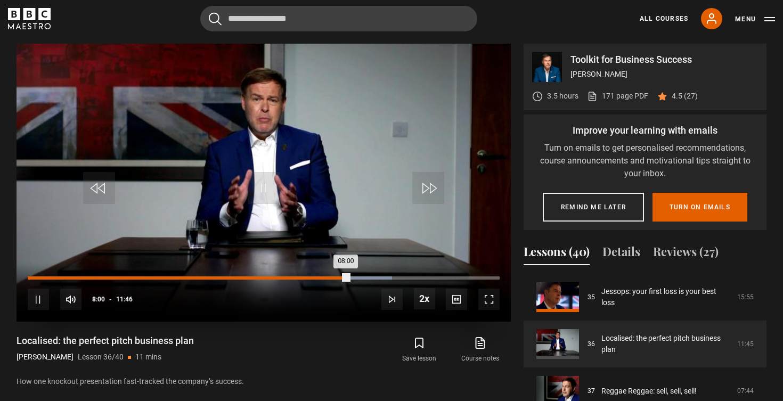
click at [335, 277] on div "07:38" at bounding box center [336, 278] width 2 height 3
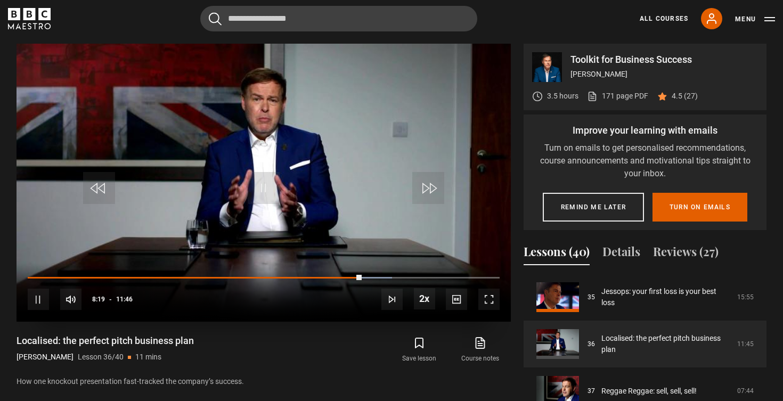
click at [345, 280] on div "10s Skip Back 10 seconds Pause 10s Skip Forward 10 seconds Loaded : 77.17% 07:5…" at bounding box center [264, 292] width 495 height 59
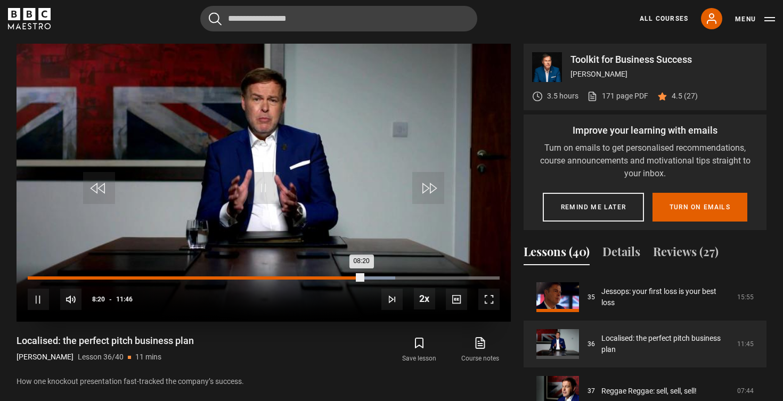
click at [345, 277] on div "07:54" at bounding box center [346, 278] width 2 height 3
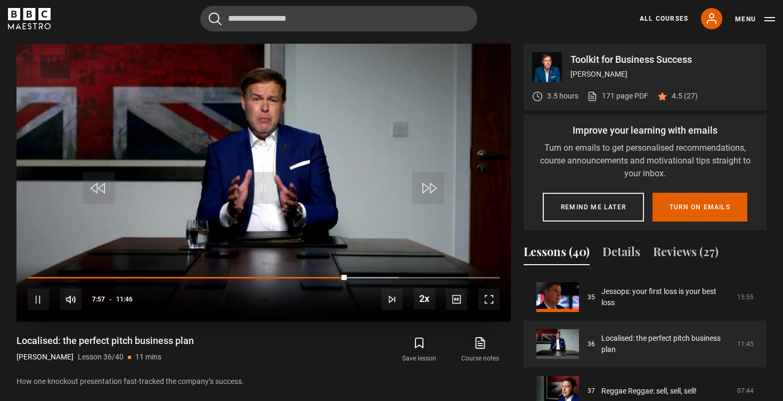
click at [33, 309] on span "Video Player" at bounding box center [38, 299] width 21 height 21
click at [260, 188] on span "Video Player" at bounding box center [264, 188] width 32 height 32
click at [270, 182] on span "Video Player" at bounding box center [264, 188] width 32 height 32
click at [262, 199] on span "Video Player" at bounding box center [264, 188] width 32 height 32
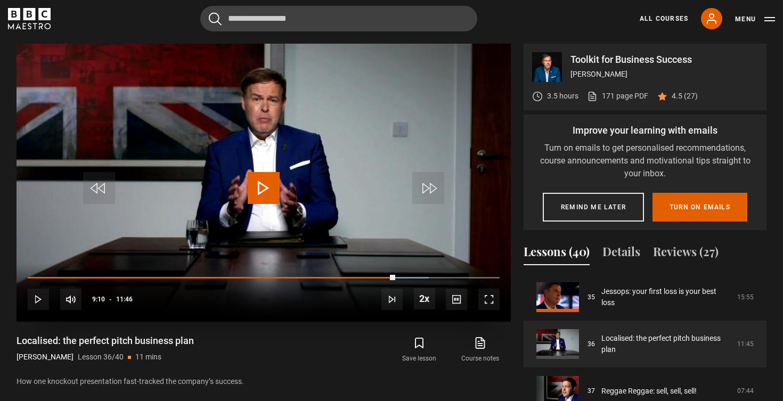
click at [264, 190] on span "Video Player" at bounding box center [264, 188] width 32 height 32
click at [262, 180] on span "Video Player" at bounding box center [264, 188] width 32 height 32
click at [262, 182] on span "Video Player" at bounding box center [264, 188] width 32 height 32
click at [263, 184] on span "Video Player" at bounding box center [264, 188] width 32 height 32
click at [276, 191] on span "Video Player" at bounding box center [264, 188] width 32 height 32
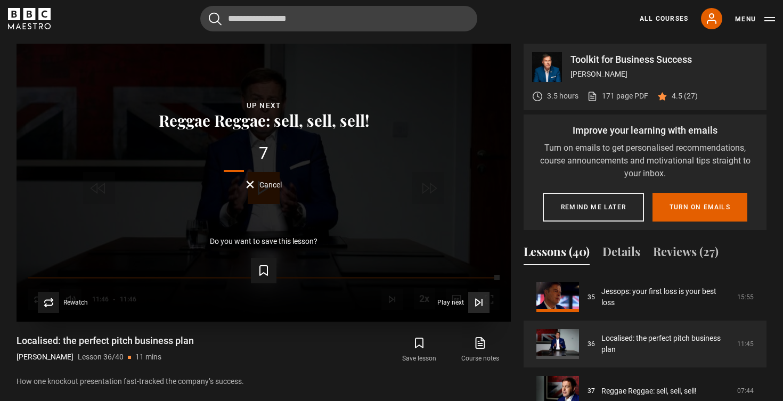
click at [478, 308] on span "Video Player" at bounding box center [478, 302] width 21 height 21
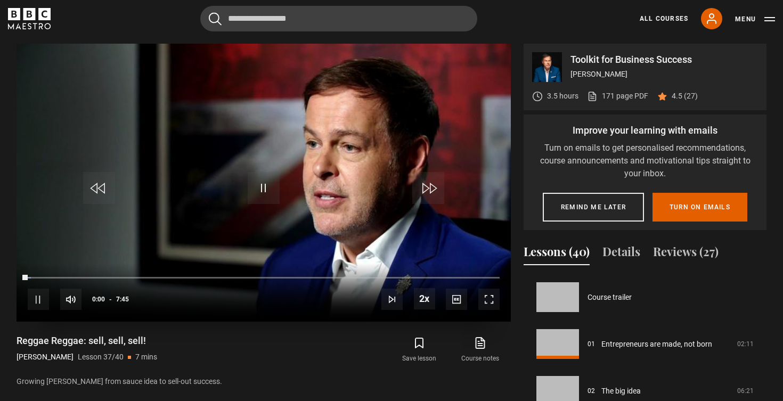
scroll to position [1688, 0]
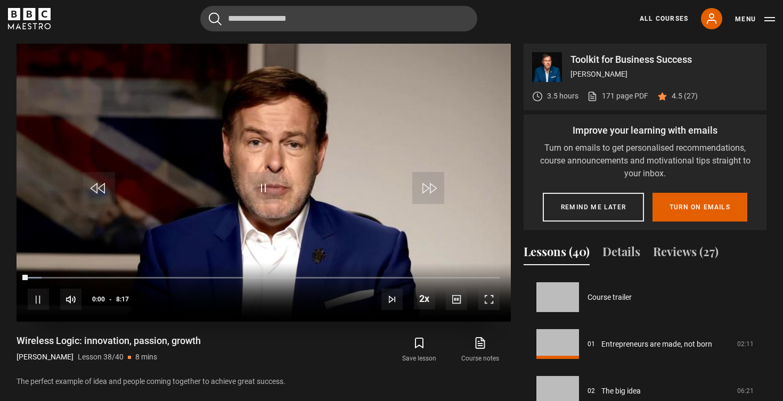
scroll to position [1693, 0]
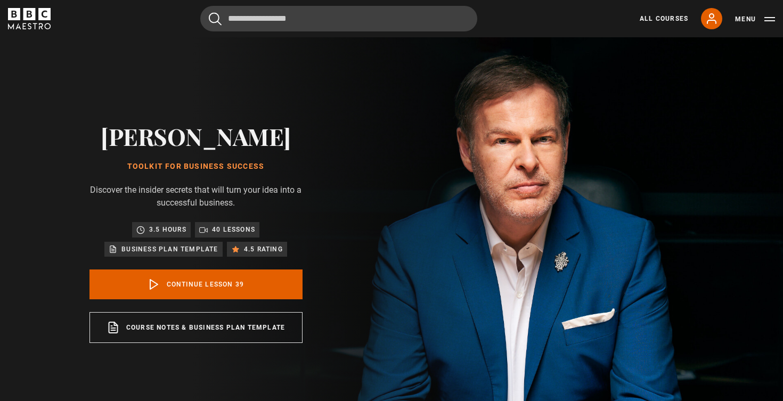
scroll to position [1693, 0]
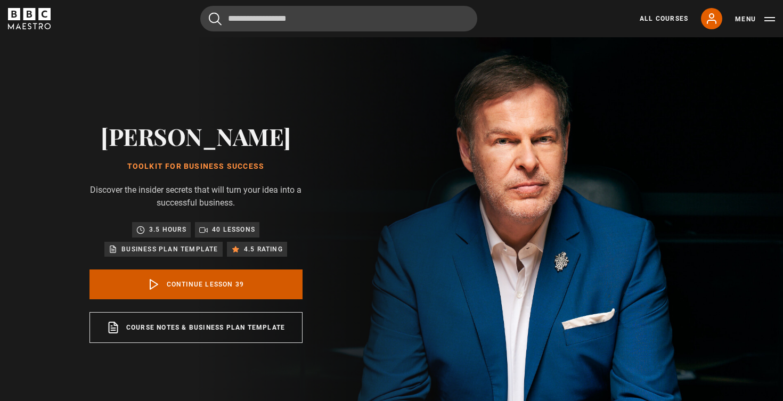
click at [234, 284] on link "Continue lesson 39" at bounding box center [196, 285] width 213 height 30
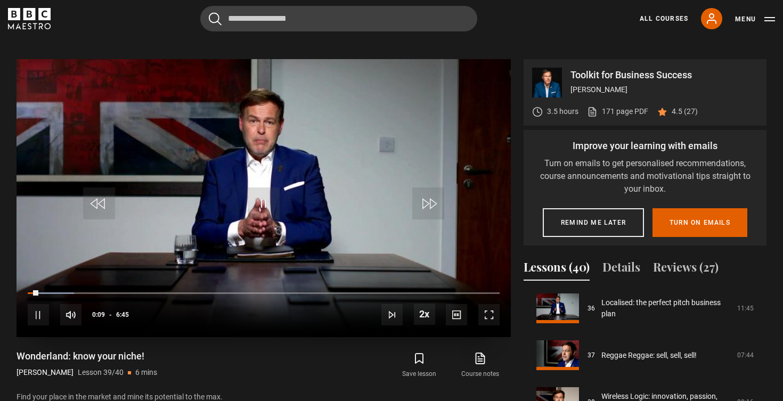
scroll to position [413, 0]
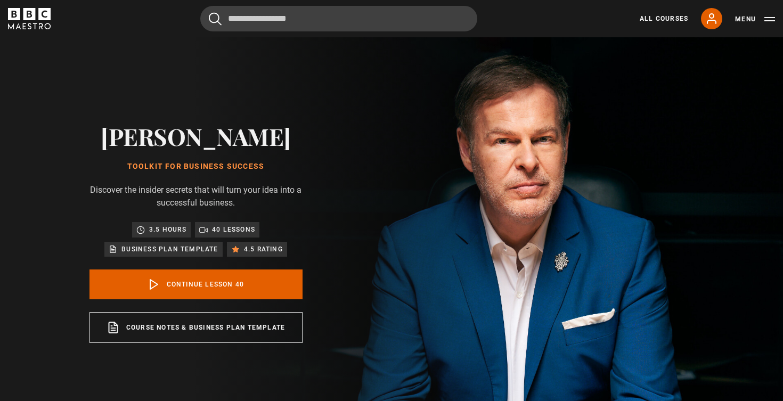
click at [253, 286] on link "Continue lesson 40" at bounding box center [196, 285] width 213 height 30
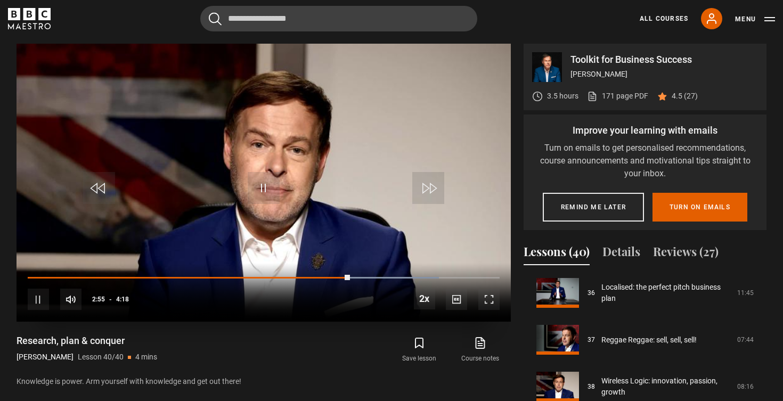
click at [263, 189] on span "Video Player" at bounding box center [264, 188] width 32 height 32
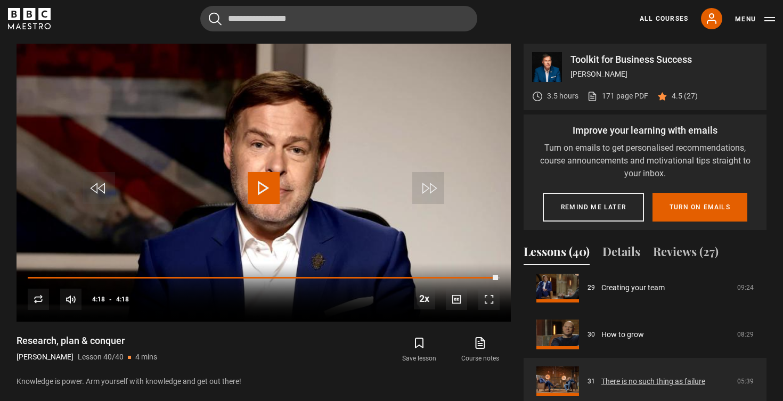
scroll to position [1368, 0]
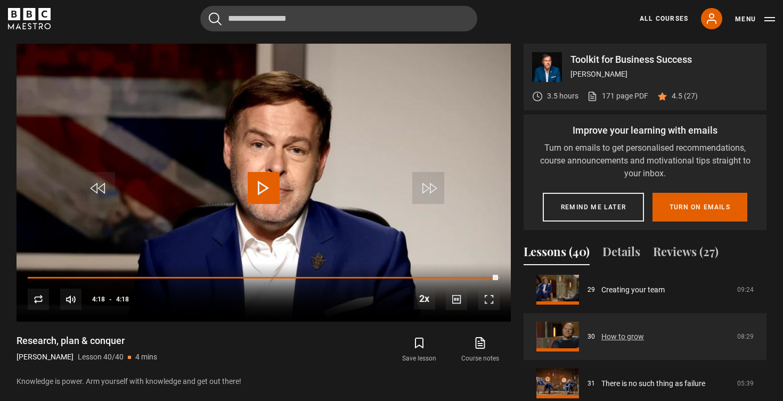
click at [616, 337] on link "How to grow" at bounding box center [623, 336] width 43 height 11
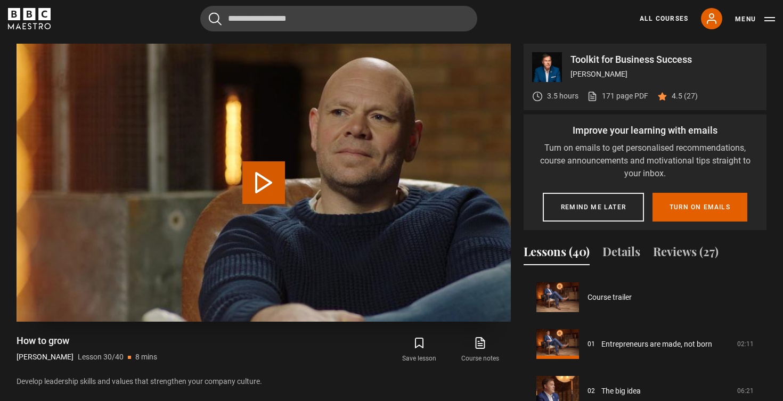
scroll to position [1360, 0]
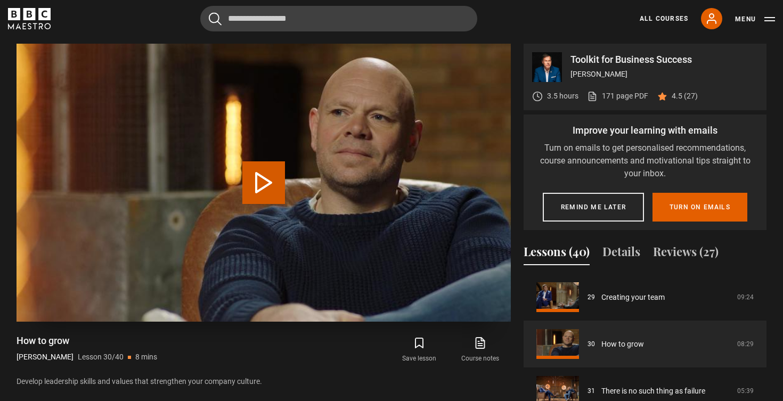
click at [276, 182] on button "Play Lesson How to grow" at bounding box center [263, 182] width 43 height 43
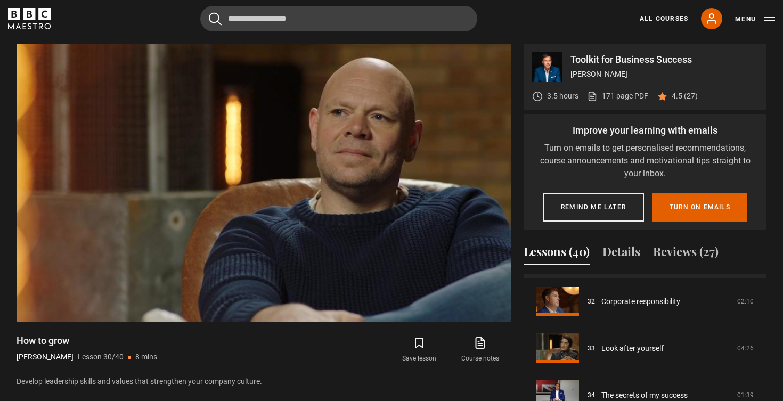
scroll to position [1498, 0]
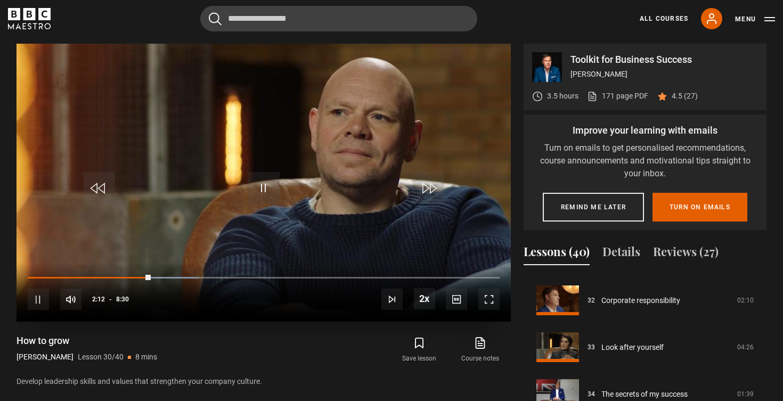
click at [126, 270] on div "10s Skip Back 10 seconds Pause 10s Skip Forward 10 seconds Loaded : 36.26% 2:08…" at bounding box center [264, 292] width 495 height 59
click at [127, 274] on div "10s Skip Back 10 seconds Pause 10s Skip Forward 10 seconds Loaded : 36.26% 2:08…" at bounding box center [264, 292] width 495 height 59
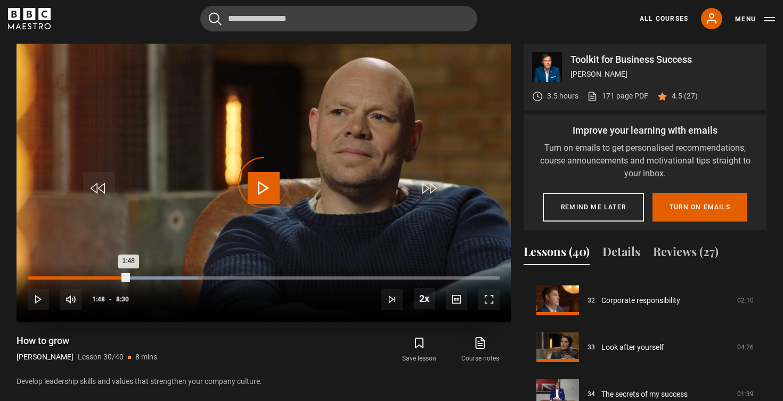
click at [128, 277] on div "Loaded : 36.26% 1:48 1:48" at bounding box center [264, 278] width 472 height 3
click at [142, 277] on div "Loaded : 38.19% 2:04 2:04" at bounding box center [264, 278] width 472 height 3
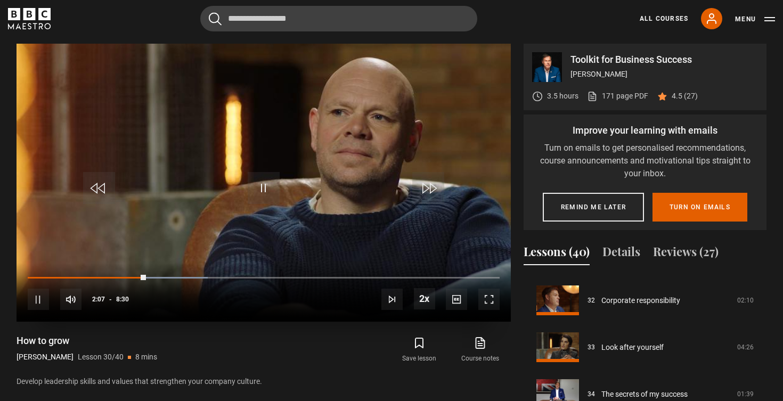
click at [123, 271] on div "10s Skip Back 10 seconds Pause 10s Skip Forward 10 seconds Loaded : 38.19% 2:03…" at bounding box center [264, 292] width 495 height 59
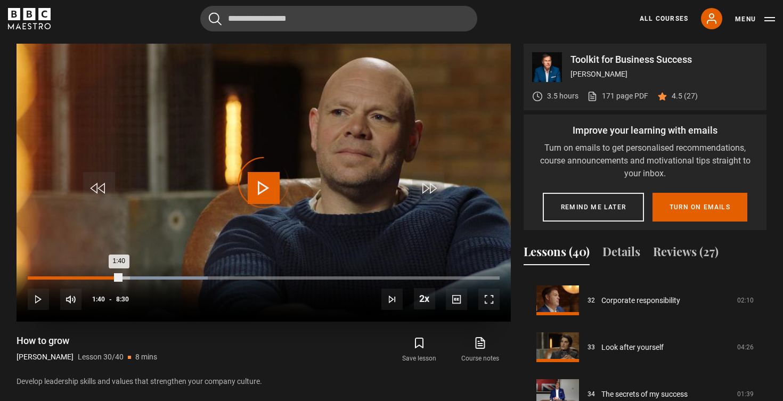
click at [121, 277] on div "Loaded : 38.19% 1:40 1:40" at bounding box center [264, 278] width 472 height 3
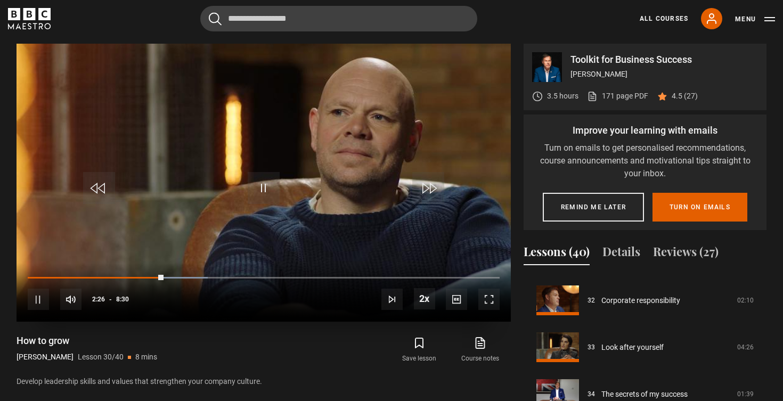
click at [134, 274] on div "10s Skip Back 10 seconds Pause 10s Skip Forward 10 seconds Loaded : 38.18% 1:58…" at bounding box center [264, 292] width 495 height 59
click at [134, 275] on div "10s Skip Back 10 seconds Pause 10s Skip Forward 10 seconds Loaded : 38.18% 1:58…" at bounding box center [264, 292] width 495 height 59
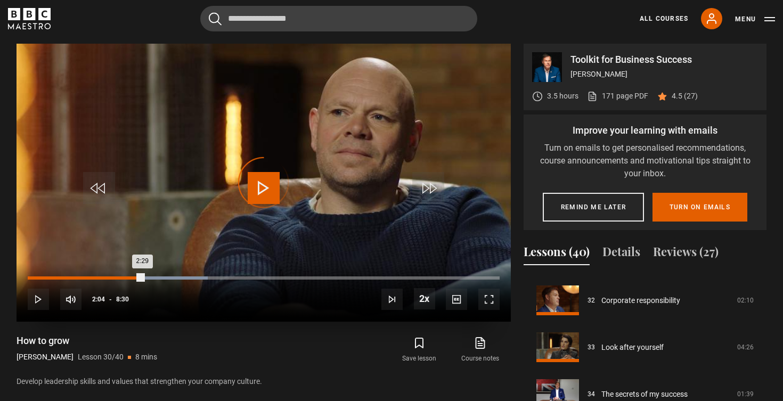
click at [143, 277] on div "Loaded : 38.18% 2:04 2:29" at bounding box center [264, 278] width 472 height 3
click at [131, 278] on div "1:51" at bounding box center [132, 278] width 2 height 3
click at [126, 277] on div "1:48" at bounding box center [78, 278] width 101 height 3
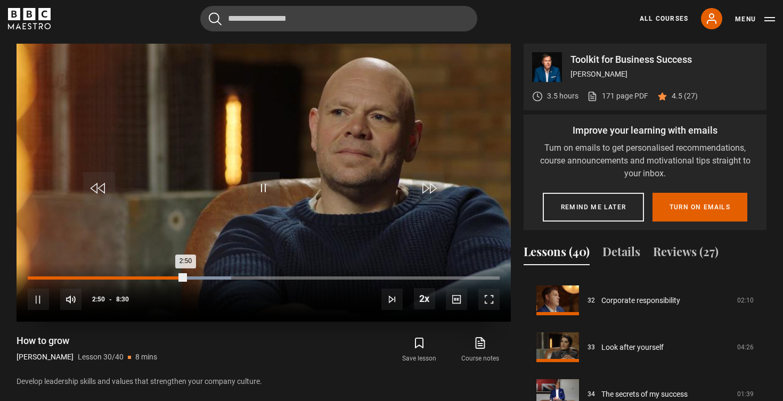
click at [166, 277] on div "Loaded : 43.10% 2:29 2:50" at bounding box center [264, 278] width 472 height 3
click at [153, 277] on div "2:15" at bounding box center [154, 278] width 2 height 3
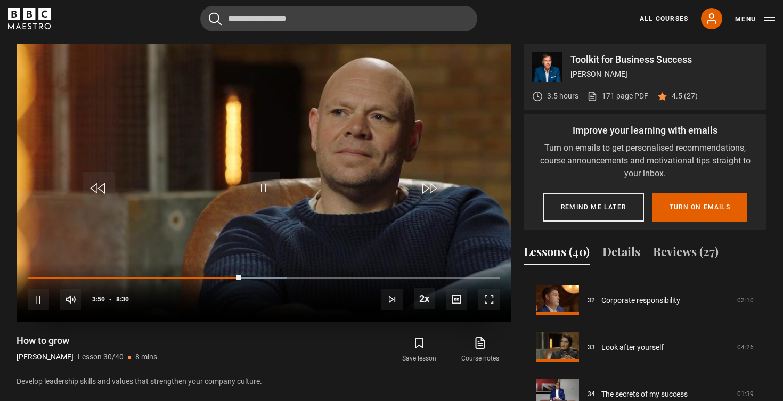
click at [38, 297] on span "Video Player" at bounding box center [38, 299] width 21 height 21
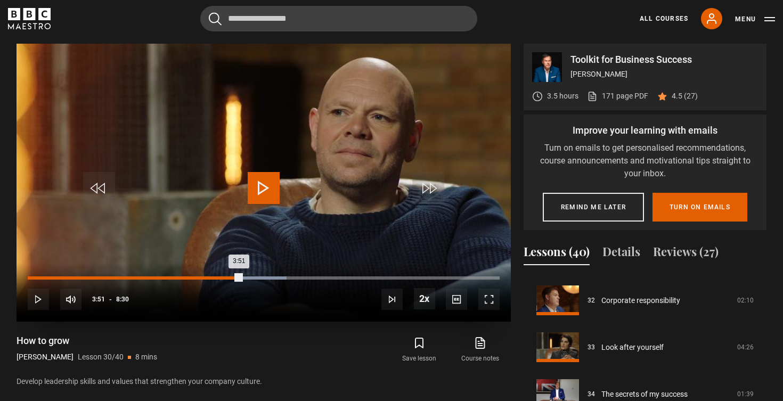
click at [200, 277] on div "3:51" at bounding box center [135, 278] width 214 height 3
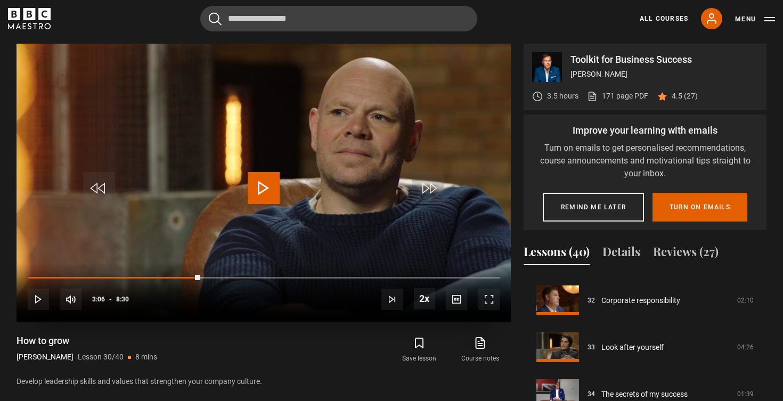
click at [255, 192] on span "Video Player" at bounding box center [264, 188] width 32 height 32
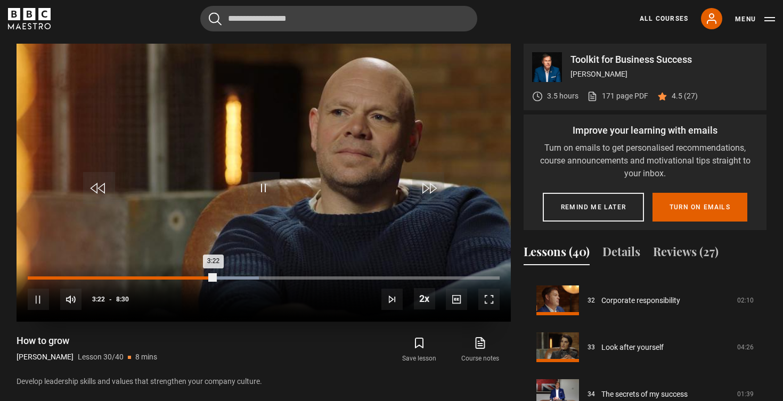
click at [123, 277] on div "Loaded : 48.98% 1:45 3:22" at bounding box center [264, 278] width 472 height 3
click at [125, 277] on div "1:43" at bounding box center [124, 278] width 2 height 3
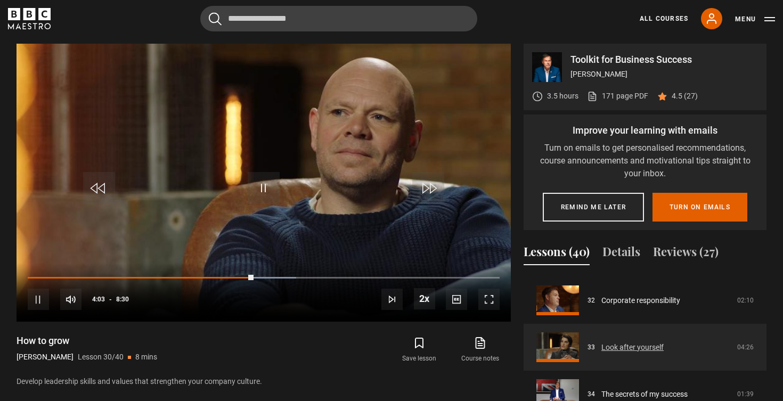
click at [613, 348] on link "Look after yourself" at bounding box center [633, 347] width 62 height 11
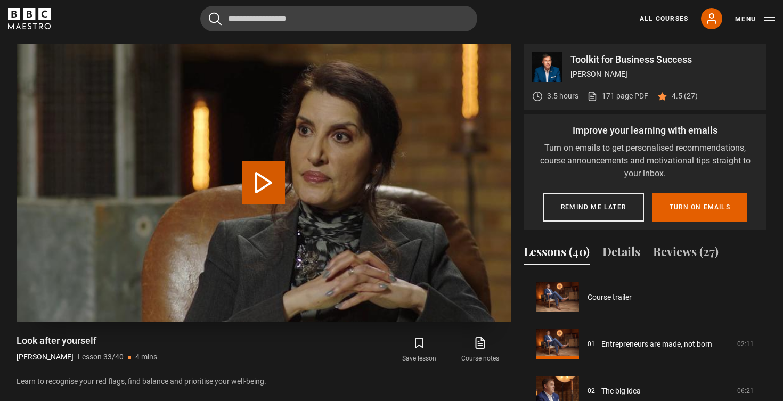
scroll to position [1501, 0]
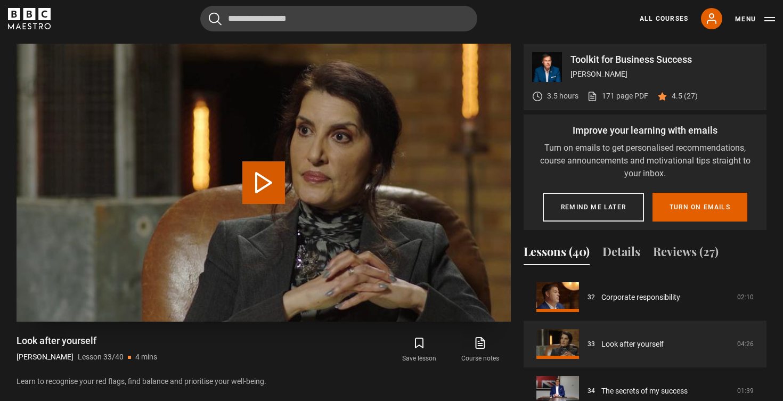
click at [256, 176] on button "Play Lesson Look after yourself" at bounding box center [263, 182] width 43 height 43
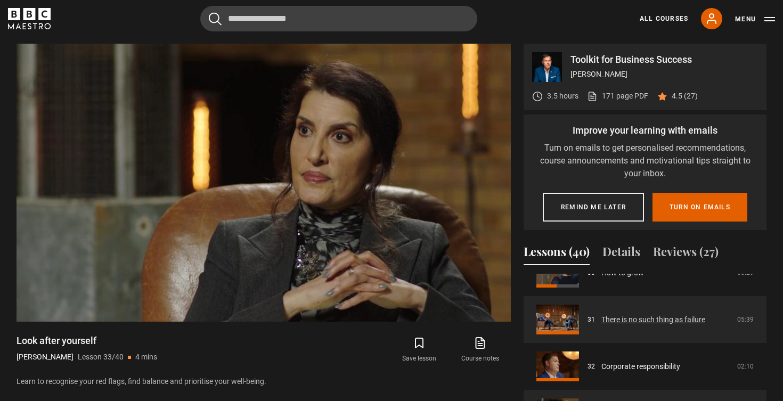
scroll to position [1489, 0]
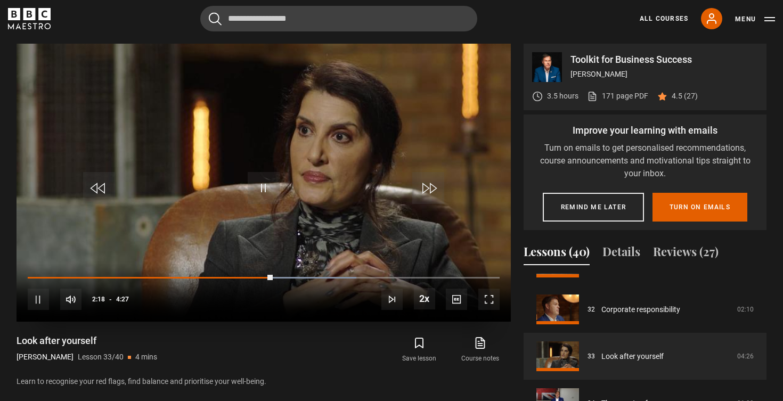
click at [223, 274] on div "10s Skip Back 10 seconds Pause 10s Skip Forward 10 seconds Loaded : 69.64% 1:42…" at bounding box center [264, 292] width 495 height 59
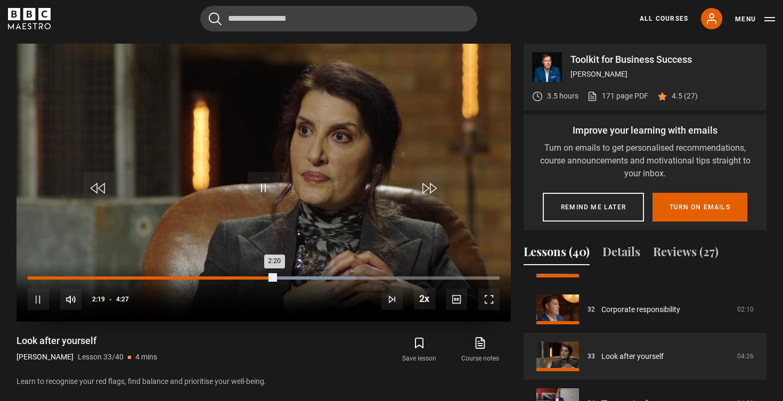
click at [221, 277] on div "Loaded : 69.64% 1:49 2:20" at bounding box center [264, 278] width 472 height 3
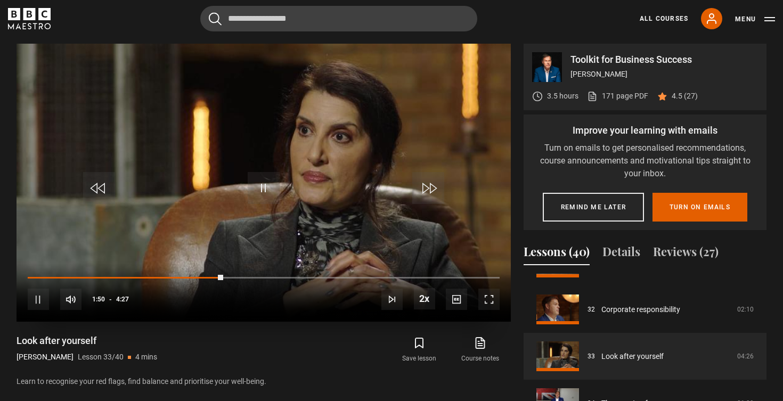
click at [186, 274] on div "10s Skip Back 10 seconds Pause 10s Skip Forward 10 seconds Loaded : 41.17% 1:32…" at bounding box center [264, 292] width 495 height 59
click at [157, 271] on div "10s Skip Back 10 seconds Pause 10s Skip Forward 10 seconds Loaded : 41.17% 1:32…" at bounding box center [264, 292] width 495 height 59
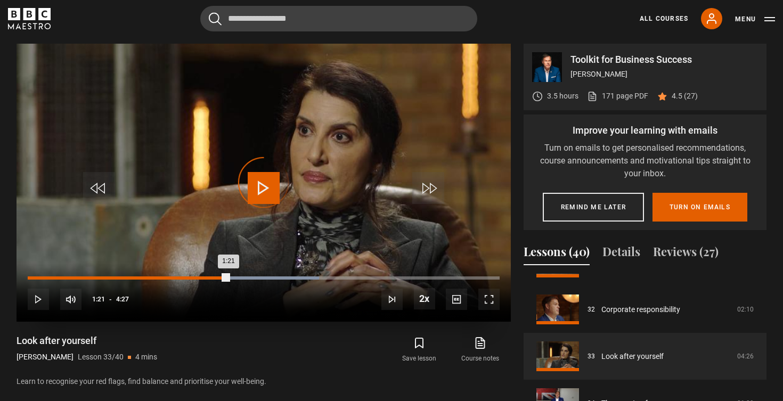
click at [172, 278] on div "1:21" at bounding box center [173, 278] width 2 height 3
click at [188, 277] on div "Loaded : 59.90% 1:30 1:53" at bounding box center [264, 278] width 472 height 3
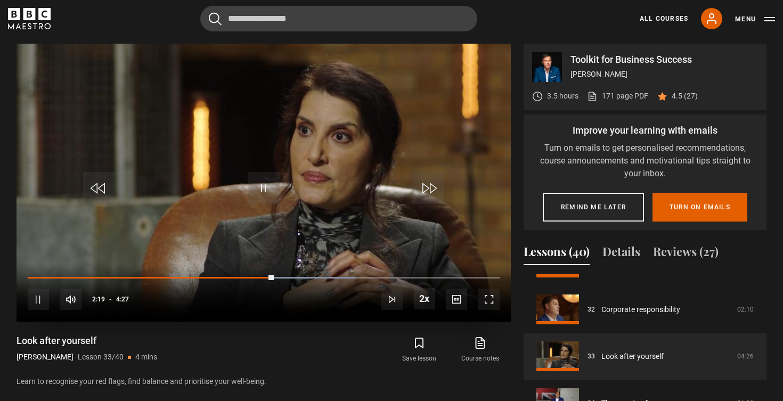
click at [188, 273] on div "10s Skip Back 10 seconds Pause 10s Skip Forward 10 seconds Loaded : 69.26% 1:30…" at bounding box center [264, 292] width 495 height 59
click at [191, 275] on div "10s Skip Back 10 seconds Pause 10s Skip Forward 10 seconds Loaded : 71.13% 1:30…" at bounding box center [264, 292] width 495 height 59
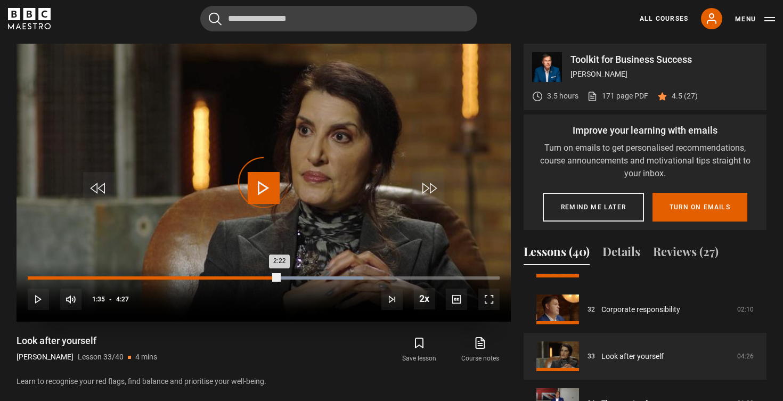
click at [197, 277] on div "1:35" at bounding box center [197, 278] width 2 height 3
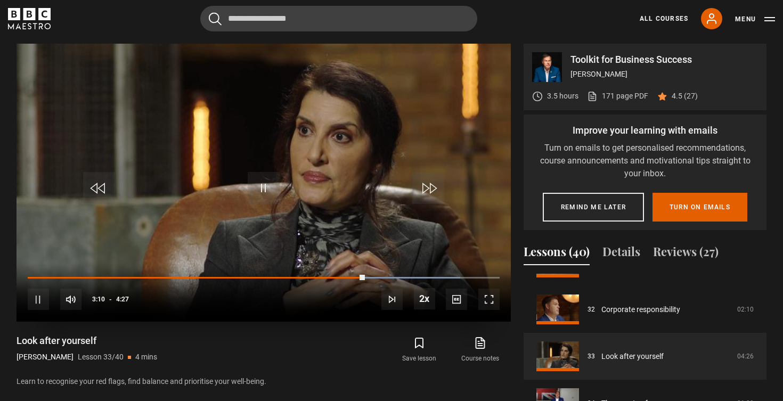
click at [260, 197] on span "Video Player" at bounding box center [264, 188] width 32 height 32
click at [269, 178] on span "Video Player" at bounding box center [264, 188] width 32 height 32
click at [263, 187] on span "Video Player" at bounding box center [264, 188] width 32 height 32
click at [265, 175] on span "Video Player" at bounding box center [264, 188] width 32 height 32
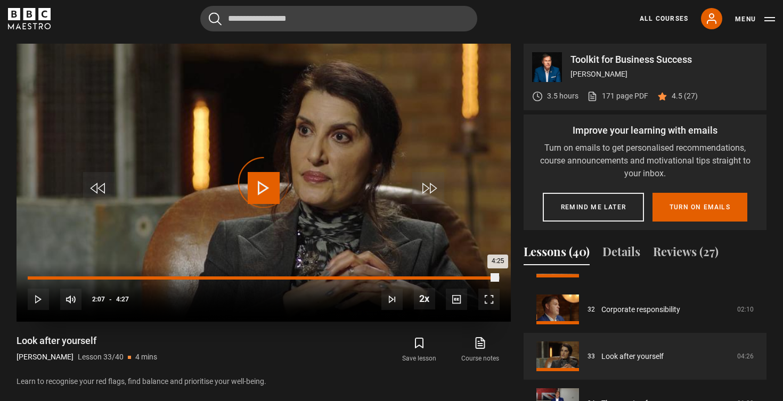
click at [253, 277] on div "2:07" at bounding box center [254, 278] width 2 height 3
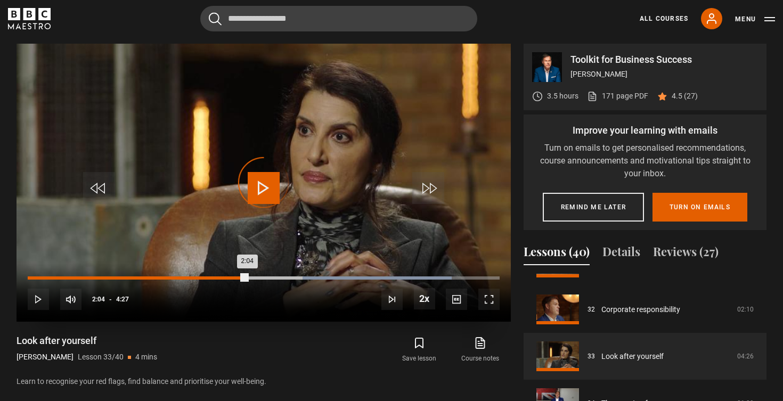
click at [247, 277] on div "Loaded : 89.82% 2:04 2:04" at bounding box center [264, 278] width 472 height 3
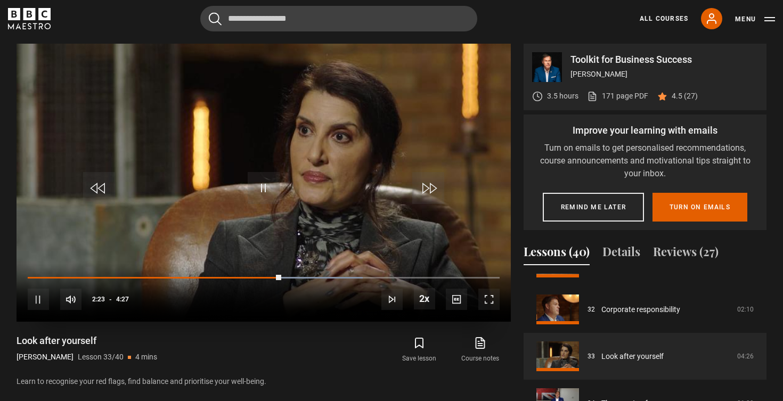
click at [206, 274] on div "10s Skip Back 10 seconds Pause 10s Skip Forward 10 seconds Loaded : 71.04% 1:54…" at bounding box center [264, 292] width 495 height 59
click at [188, 275] on div "10s Skip Back 10 seconds Pause 10s Skip Forward 10 seconds Loaded : 72.88% 1:54…" at bounding box center [264, 292] width 495 height 59
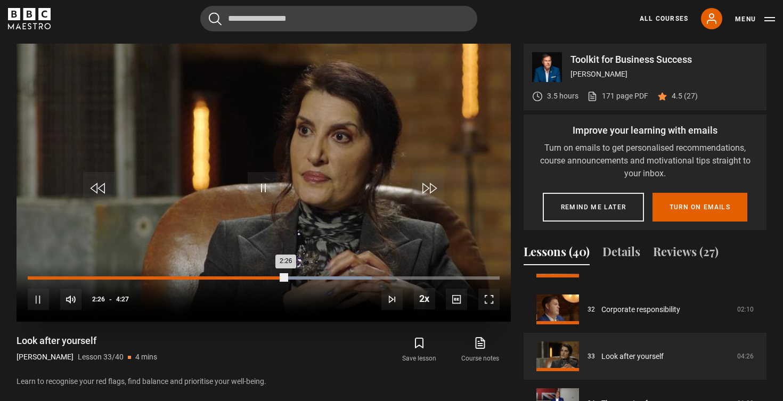
click at [188, 277] on div "1:30" at bounding box center [189, 278] width 2 height 3
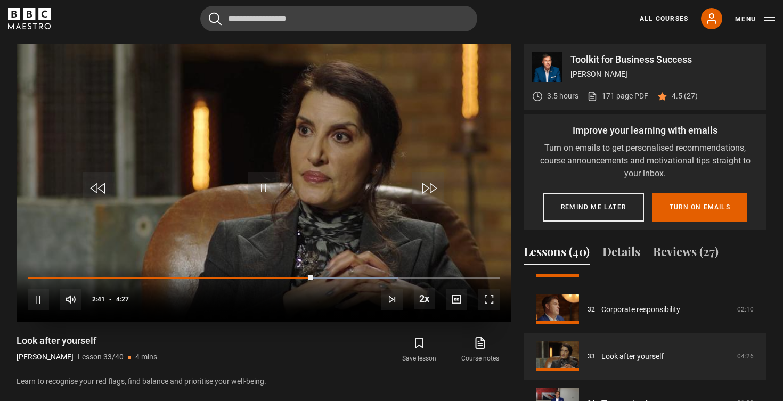
click at [260, 188] on span "Video Player" at bounding box center [264, 188] width 32 height 32
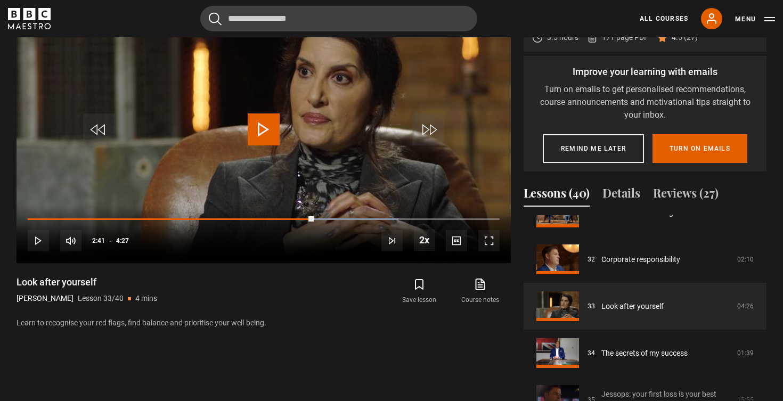
scroll to position [487, 0]
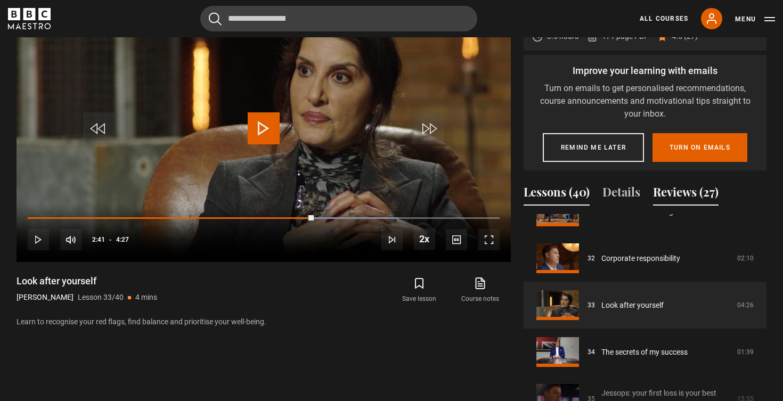
click at [682, 193] on button "Reviews (27)" at bounding box center [686, 194] width 66 height 22
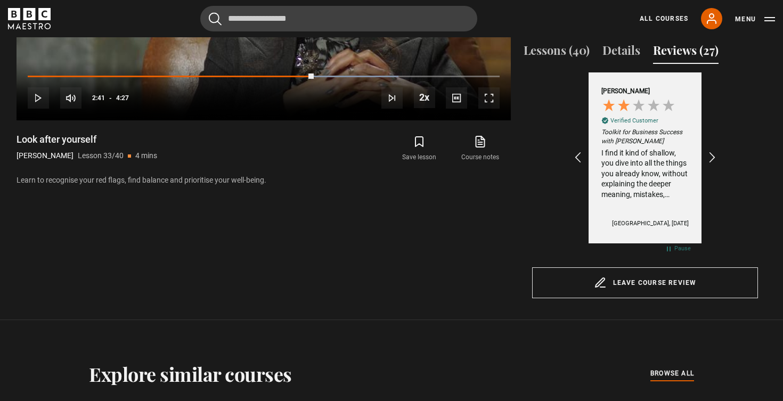
scroll to position [0, 495]
